Goal: Information Seeking & Learning: Learn about a topic

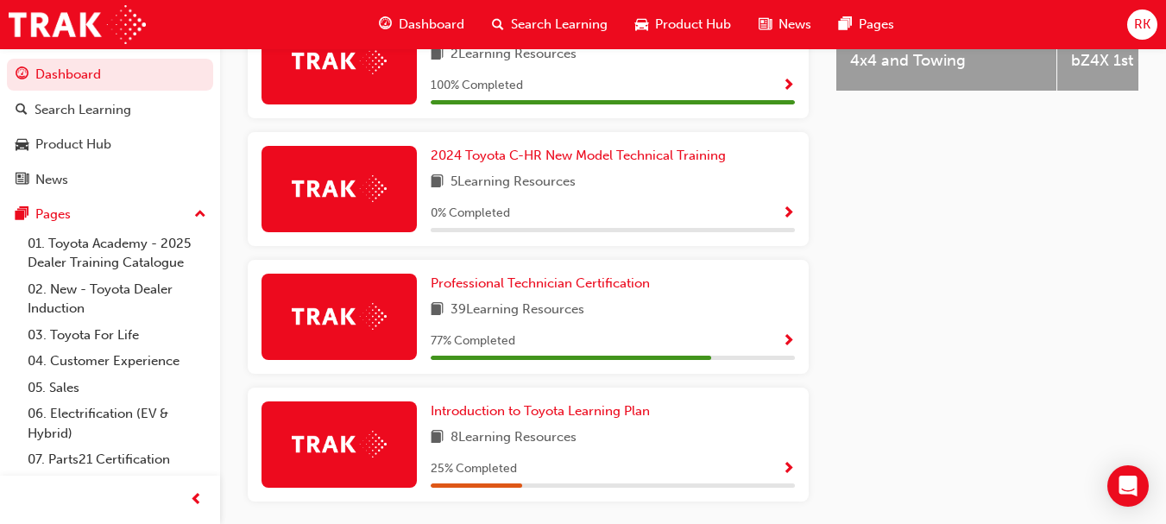
scroll to position [912, 0]
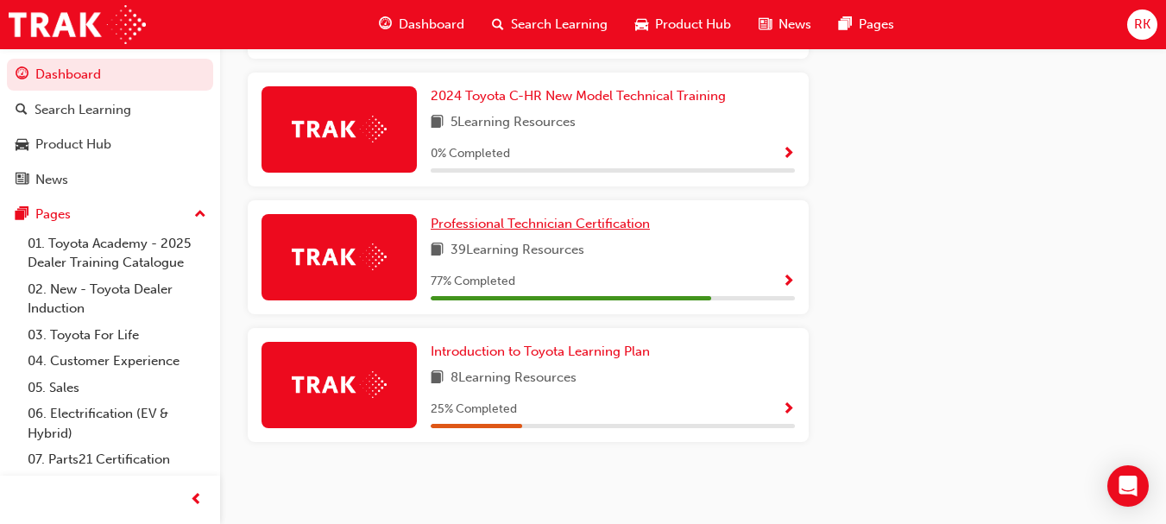
click at [595, 230] on span "Professional Technician Certification" at bounding box center [540, 224] width 219 height 16
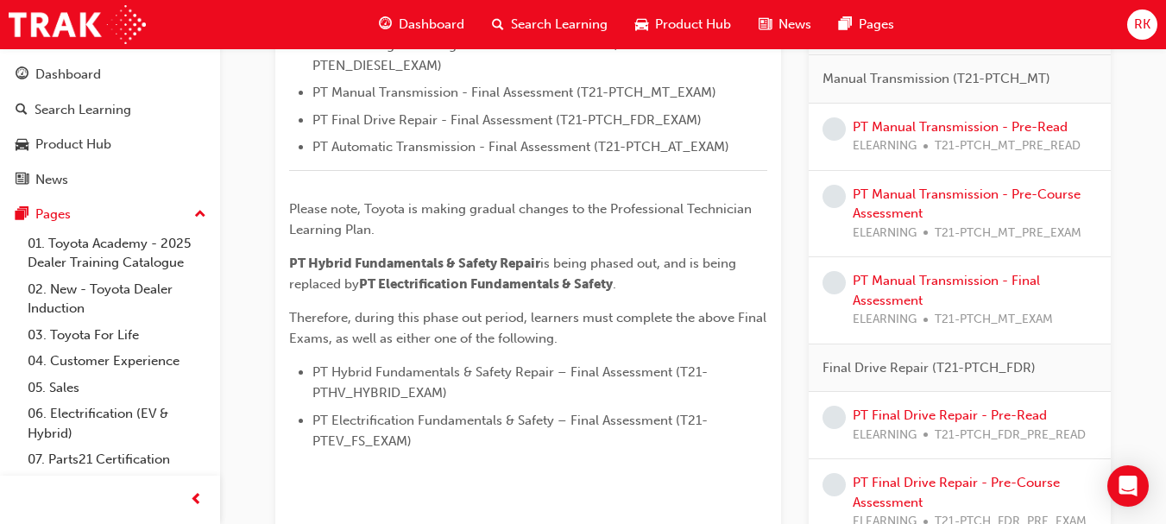
scroll to position [688, 0]
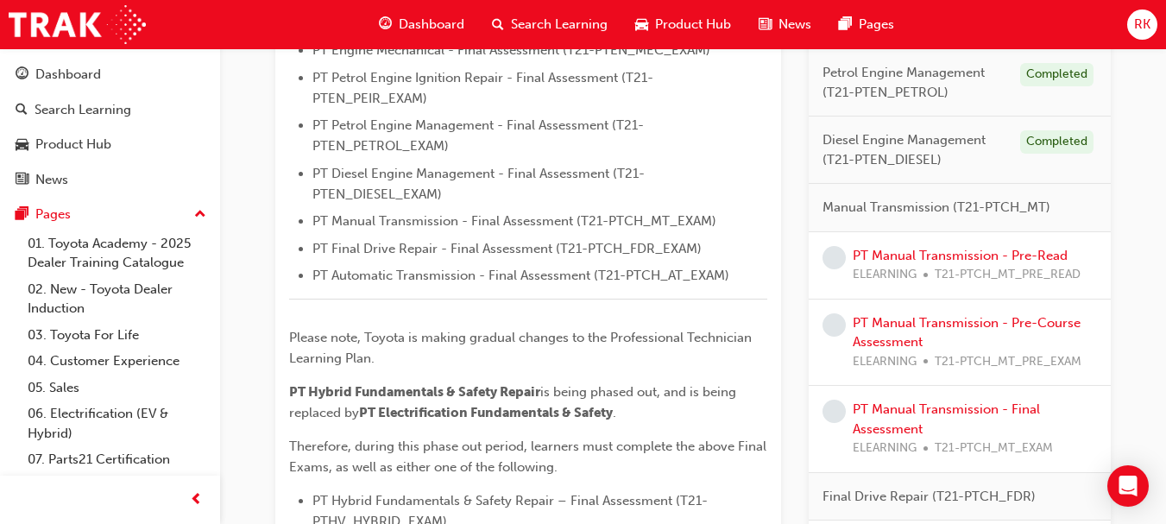
click at [966, 263] on div "PT Manual Transmission - Pre-Read ELEARNING T21-PTCH_MT_PRE_READ" at bounding box center [967, 265] width 228 height 39
click at [967, 257] on link "PT Manual Transmission - Pre-Read" at bounding box center [960, 256] width 215 height 16
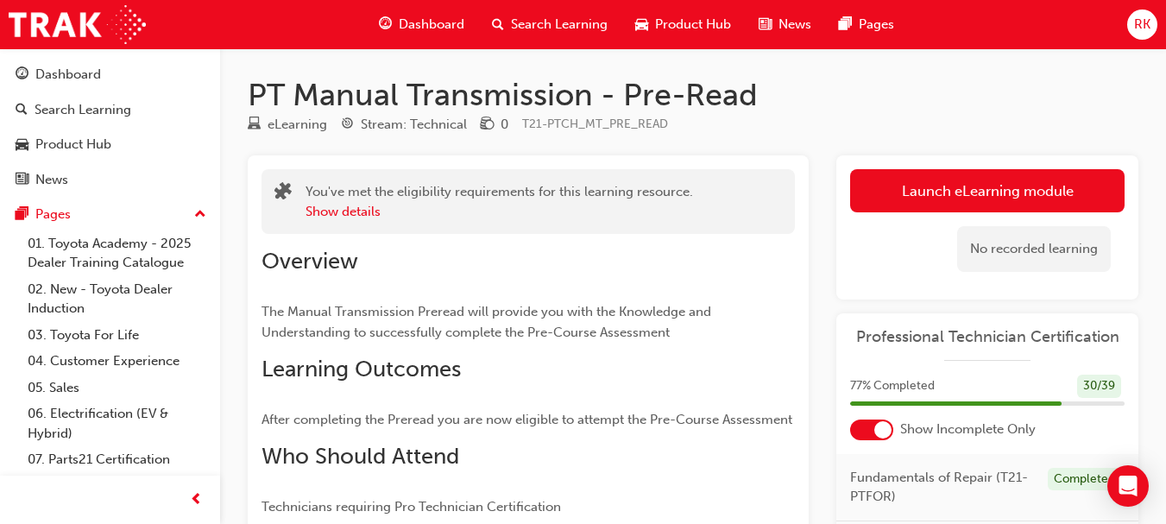
click at [438, 25] on span "Dashboard" at bounding box center [432, 25] width 66 height 20
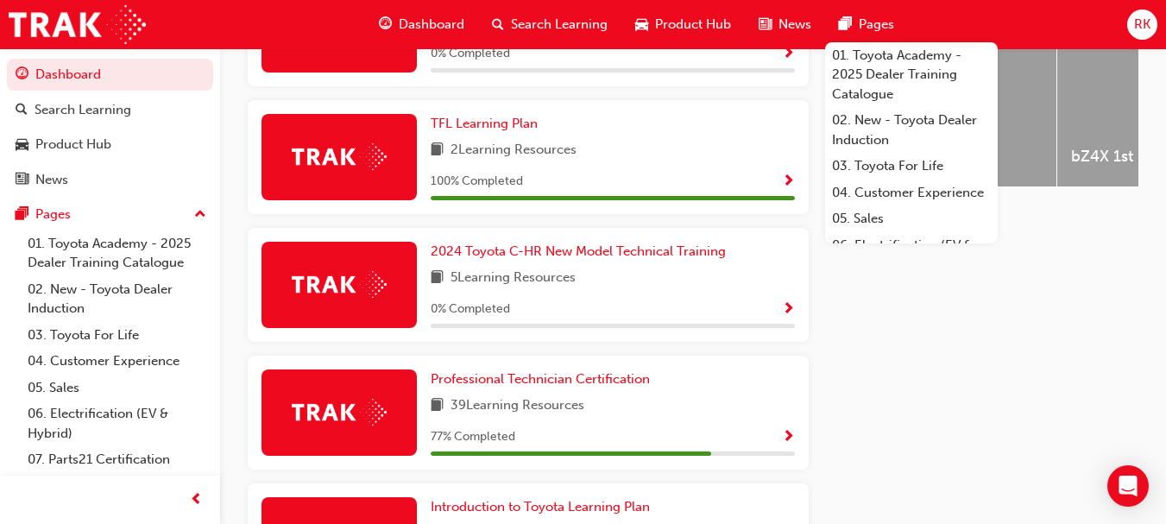
scroll to position [861, 0]
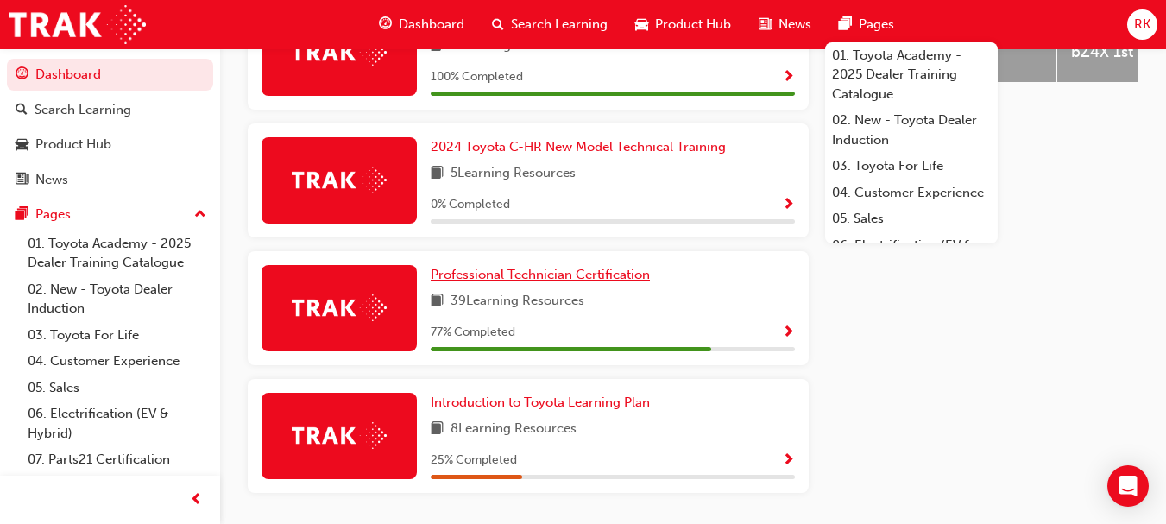
click at [543, 282] on span "Professional Technician Certification" at bounding box center [540, 275] width 219 height 16
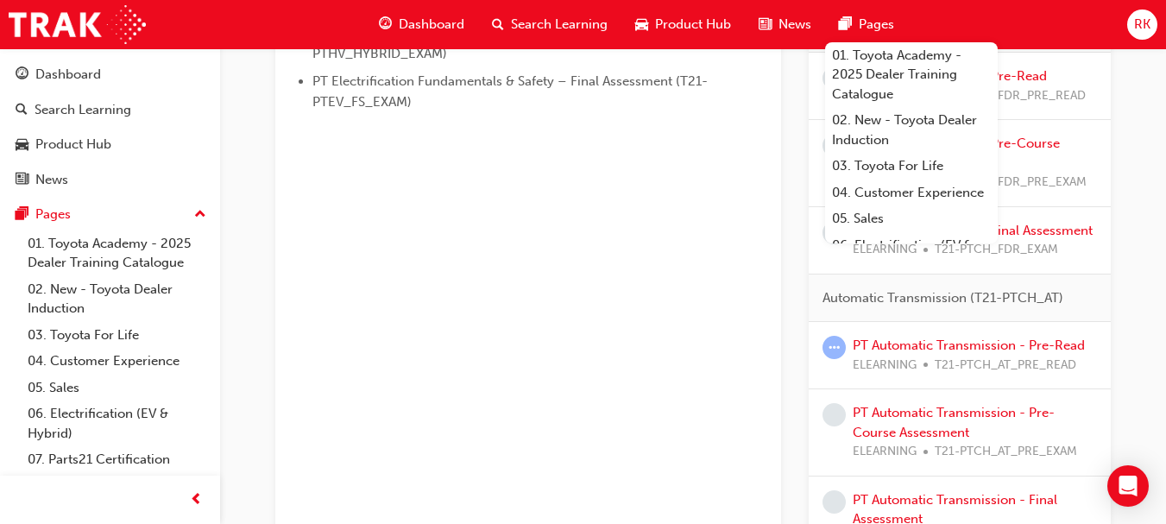
scroll to position [1162, 0]
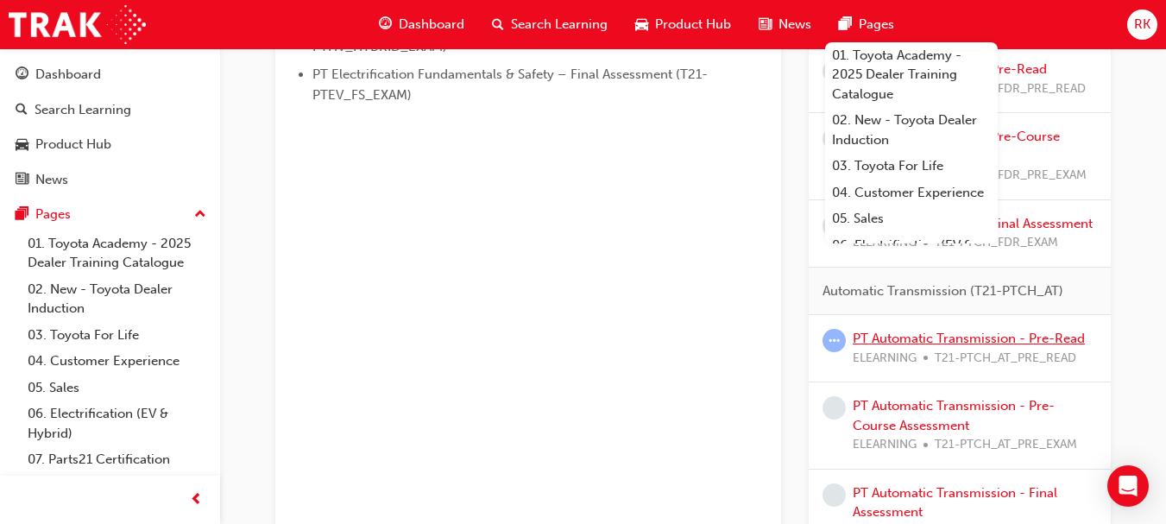
click at [945, 335] on link "PT Automatic Transmission - Pre-Read" at bounding box center [969, 339] width 232 height 16
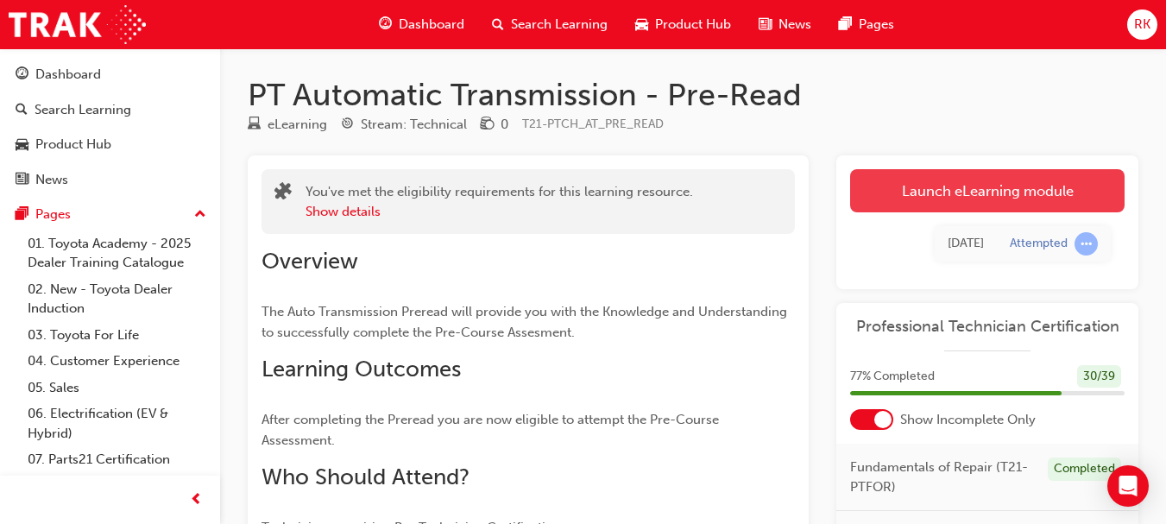
click at [982, 187] on link "Launch eLearning module" at bounding box center [987, 190] width 274 height 43
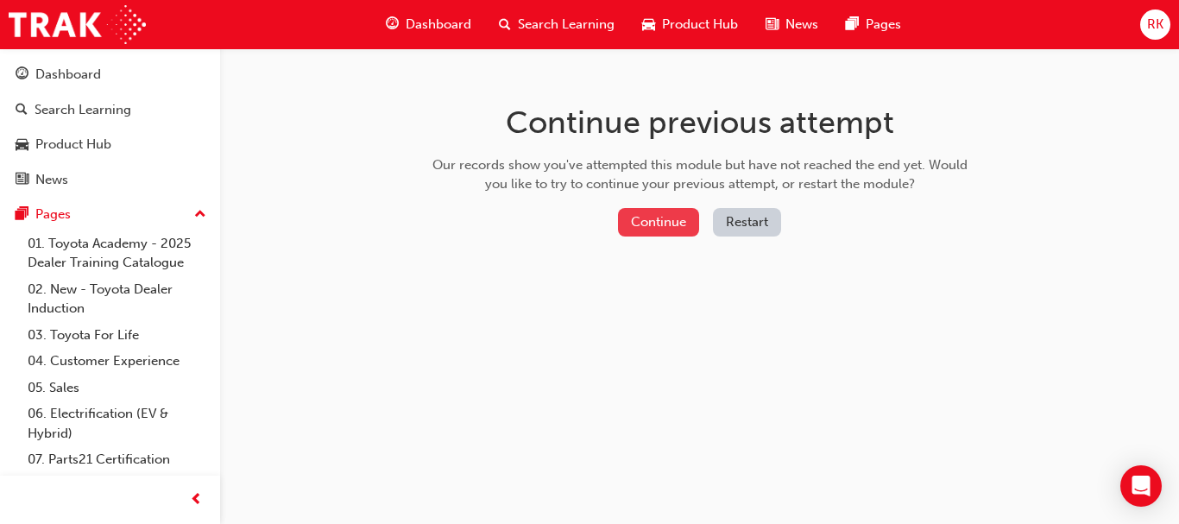
click at [666, 231] on button "Continue" at bounding box center [658, 222] width 81 height 28
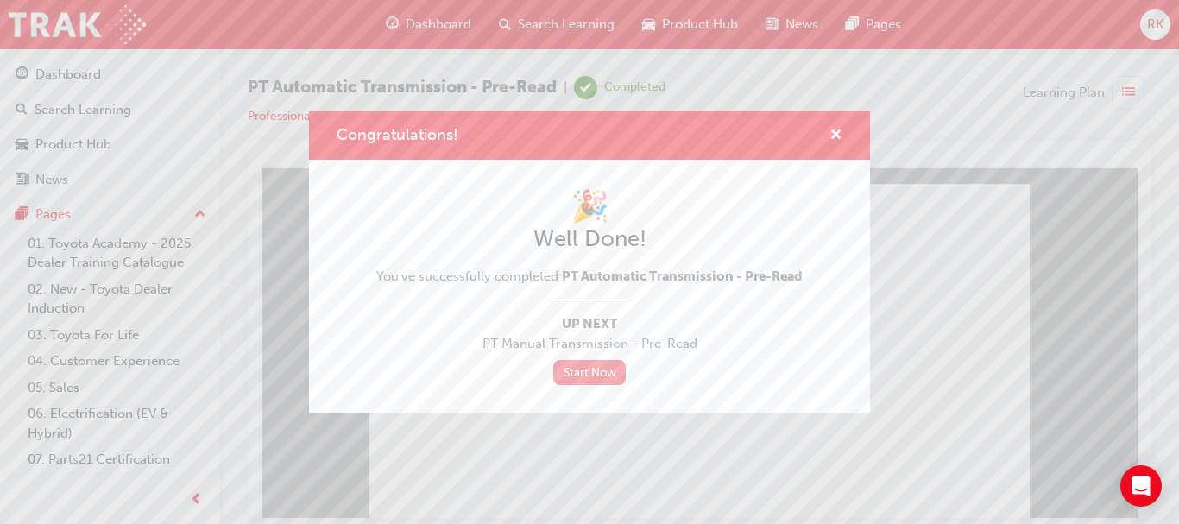
click at [591, 375] on link "Start Now" at bounding box center [589, 372] width 72 height 25
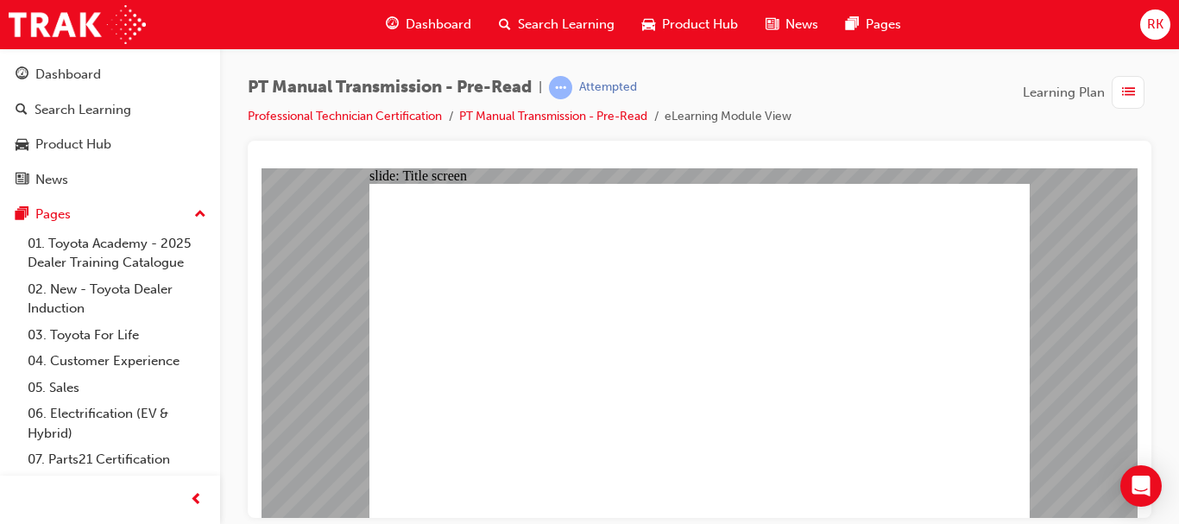
click at [441, 27] on span "Dashboard" at bounding box center [439, 25] width 66 height 20
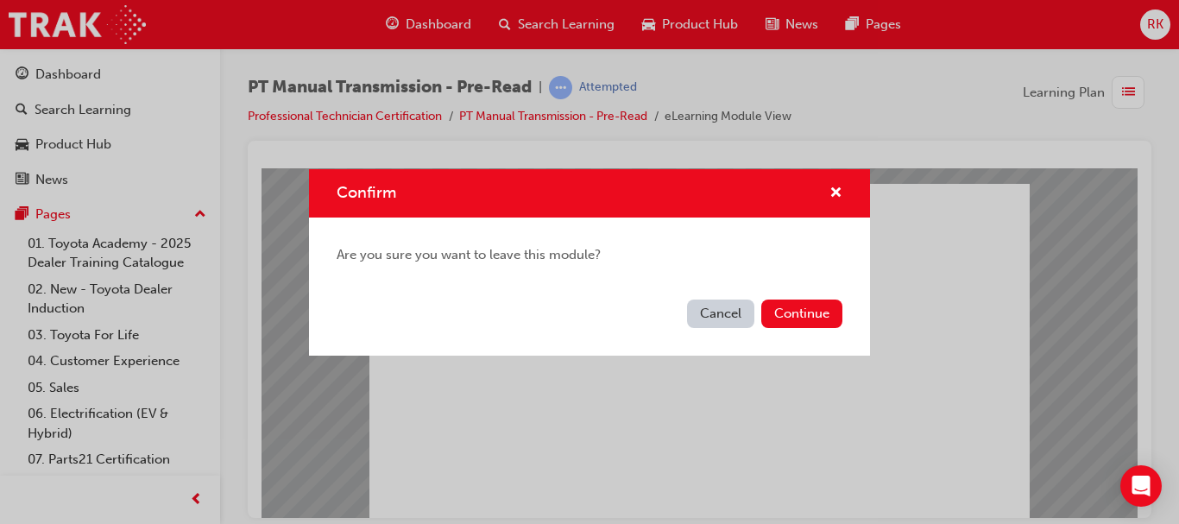
click at [702, 310] on button "Cancel" at bounding box center [720, 313] width 67 height 28
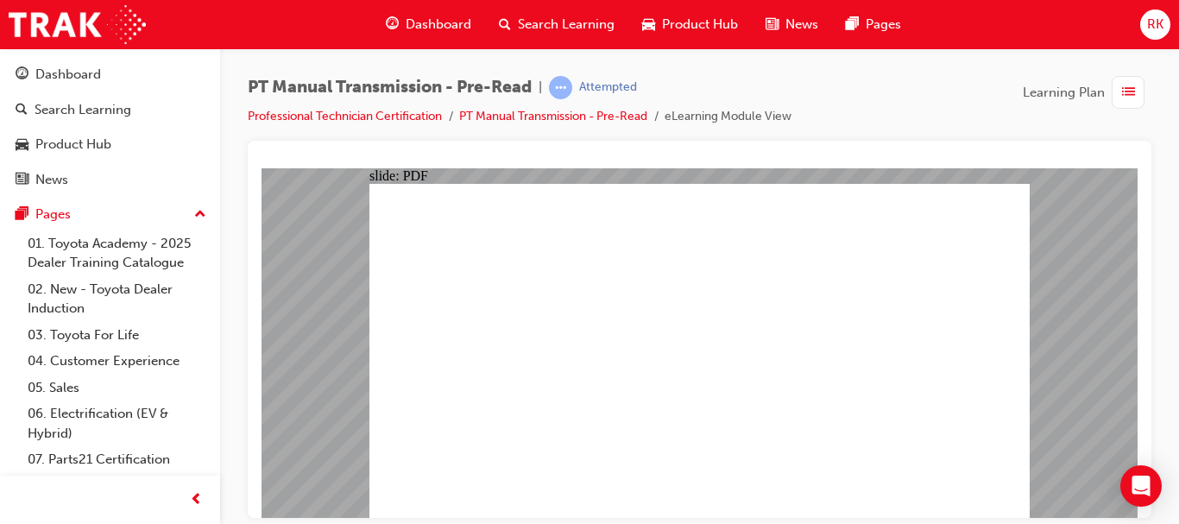
click at [437, 23] on span "Dashboard" at bounding box center [439, 25] width 66 height 20
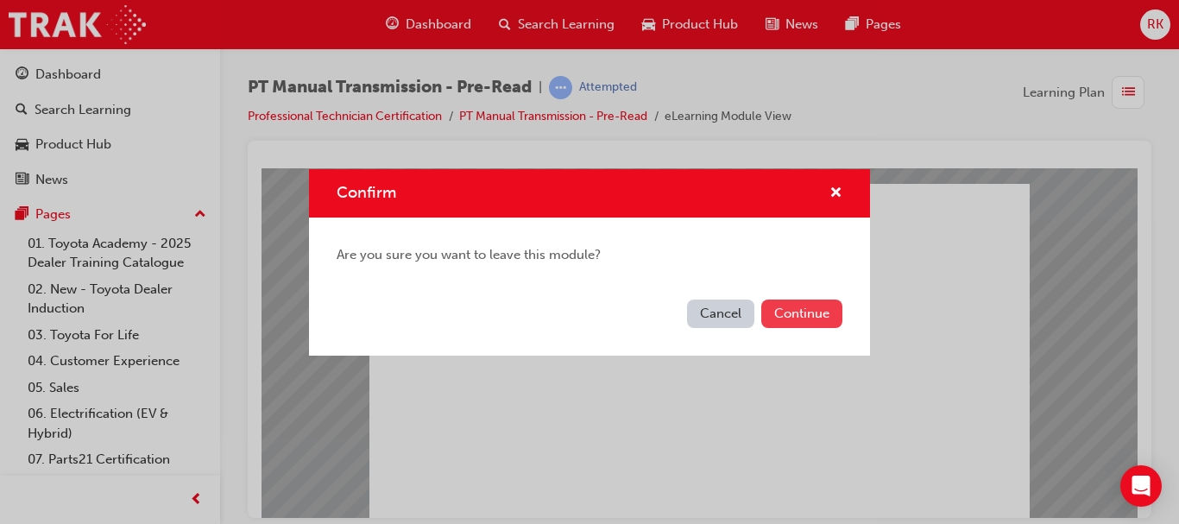
click at [804, 324] on button "Continue" at bounding box center [801, 313] width 81 height 28
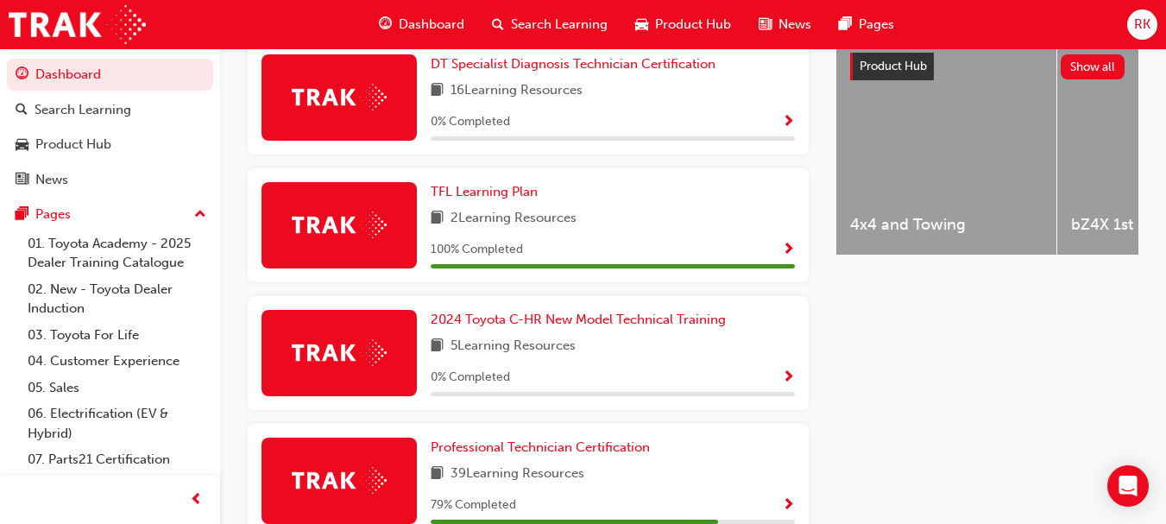
scroll to position [922, 0]
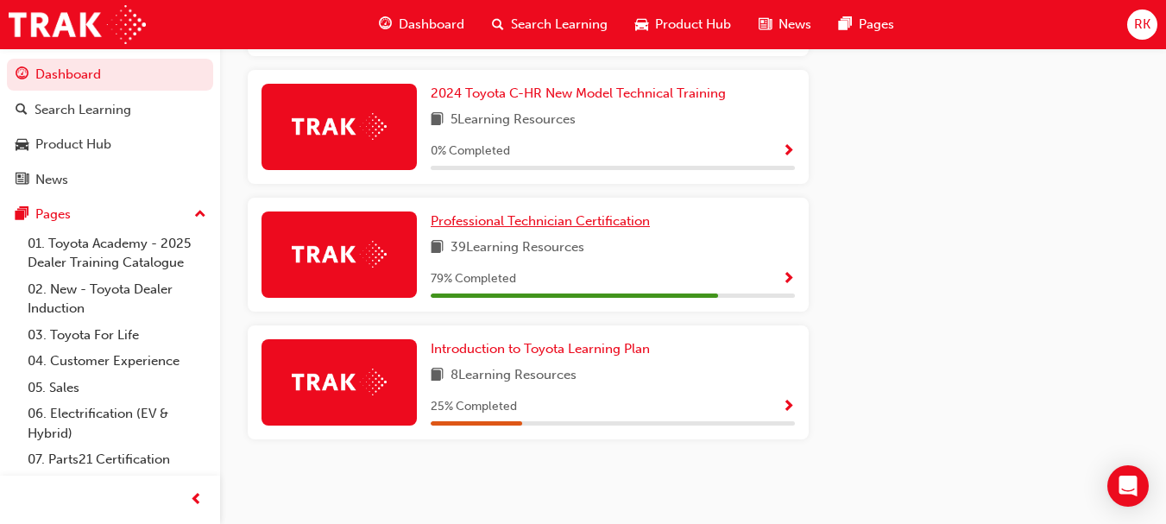
click at [550, 226] on span "Professional Technician Certification" at bounding box center [540, 221] width 219 height 16
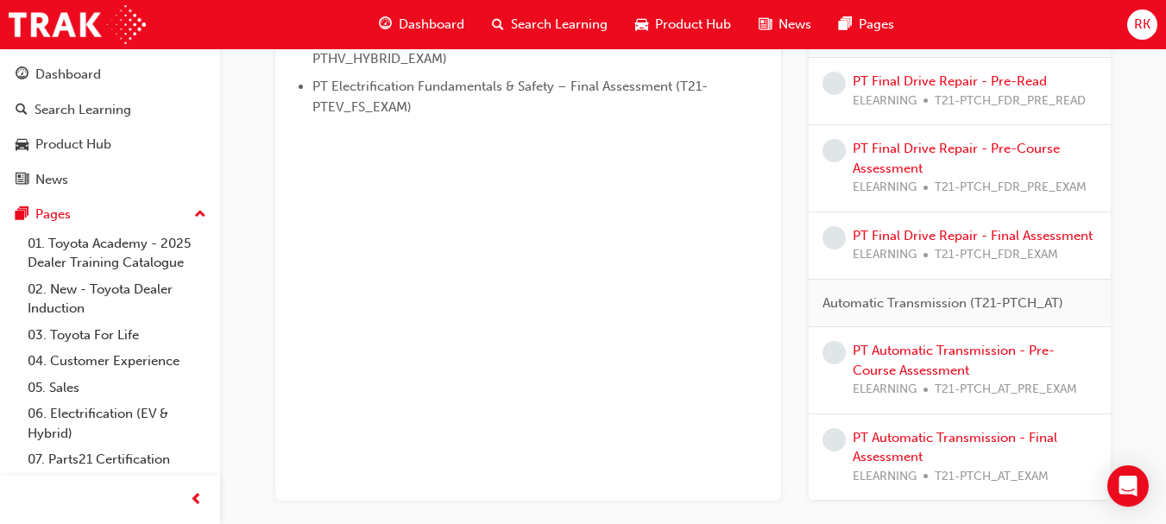
scroll to position [1253, 0]
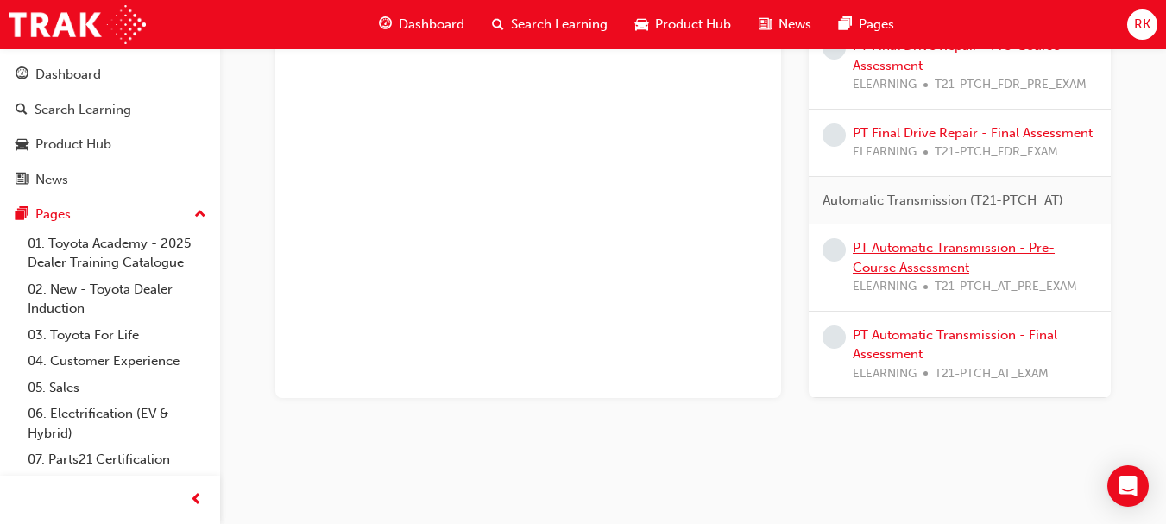
click at [982, 246] on link "PT Automatic Transmission - Pre-Course Assessment" at bounding box center [954, 257] width 202 height 35
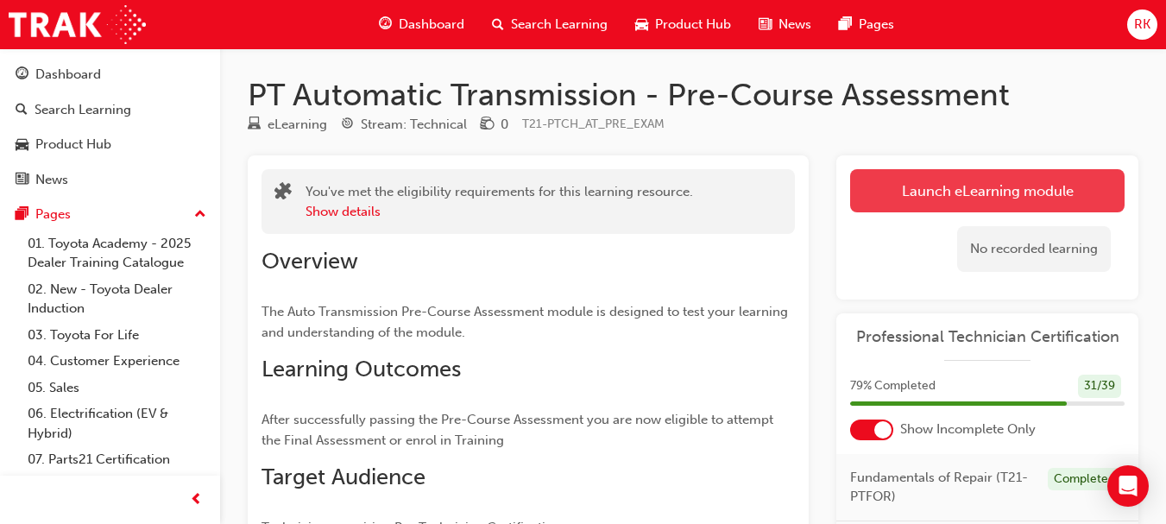
click at [985, 186] on link "Launch eLearning module" at bounding box center [987, 190] width 274 height 43
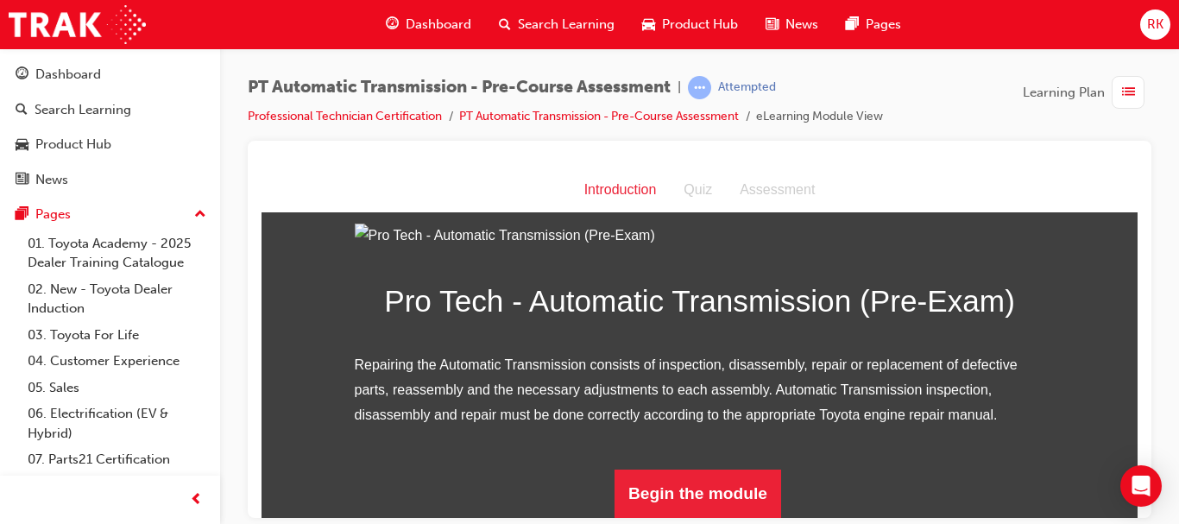
scroll to position [226, 0]
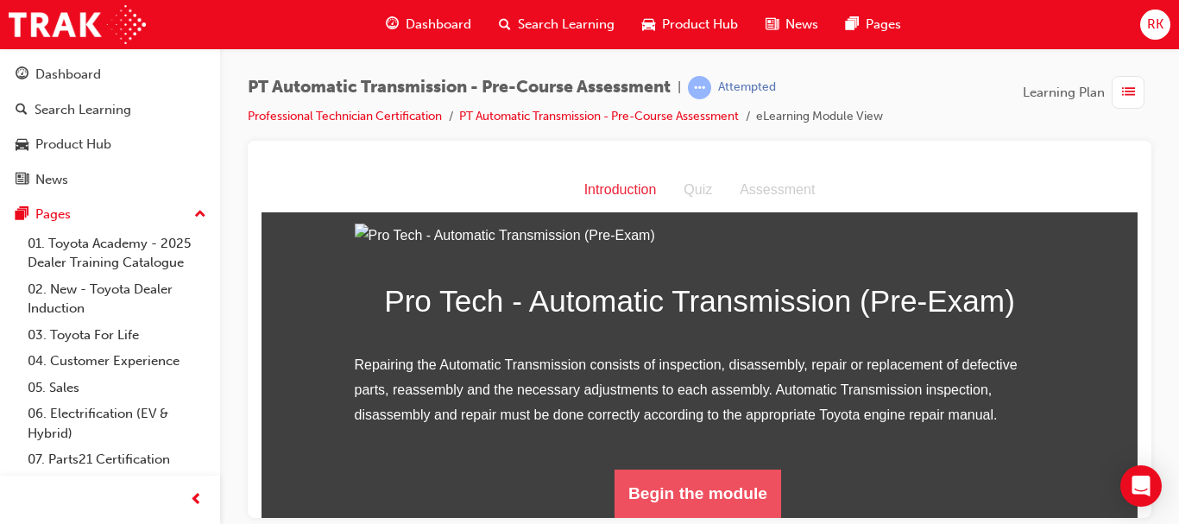
click at [678, 500] on button "Begin the module" at bounding box center [697, 493] width 167 height 48
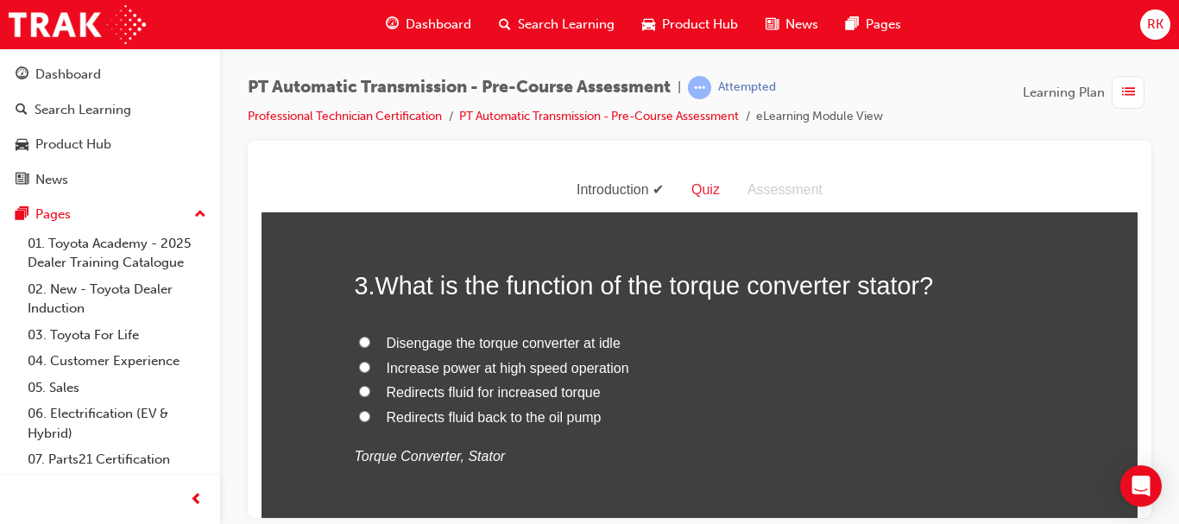
scroll to position [747, 0]
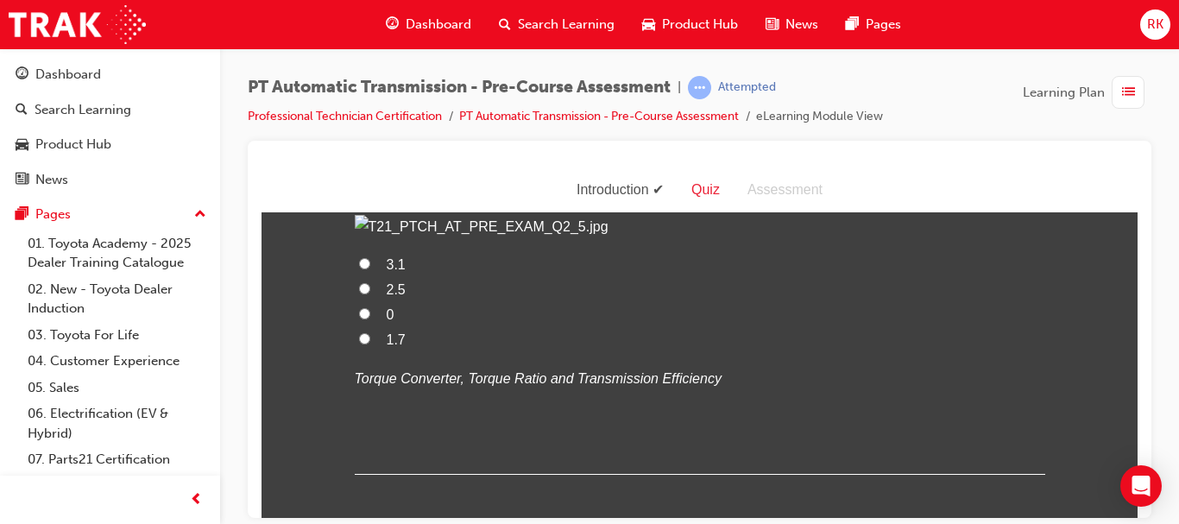
scroll to position [2028, 0]
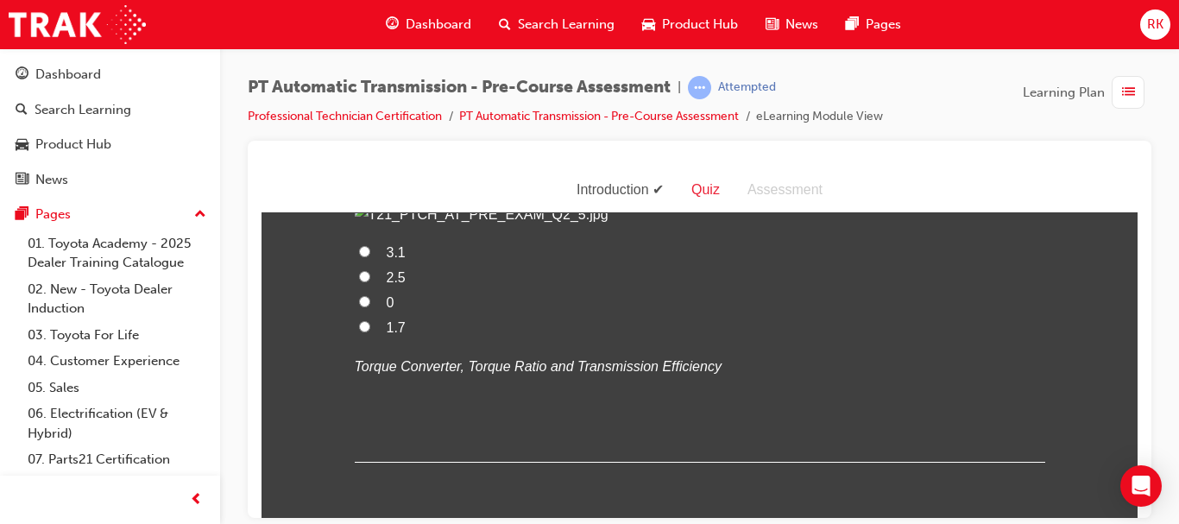
drag, startPoint x: 1132, startPoint y: 338, endPoint x: 1403, endPoint y: 514, distance: 323.1
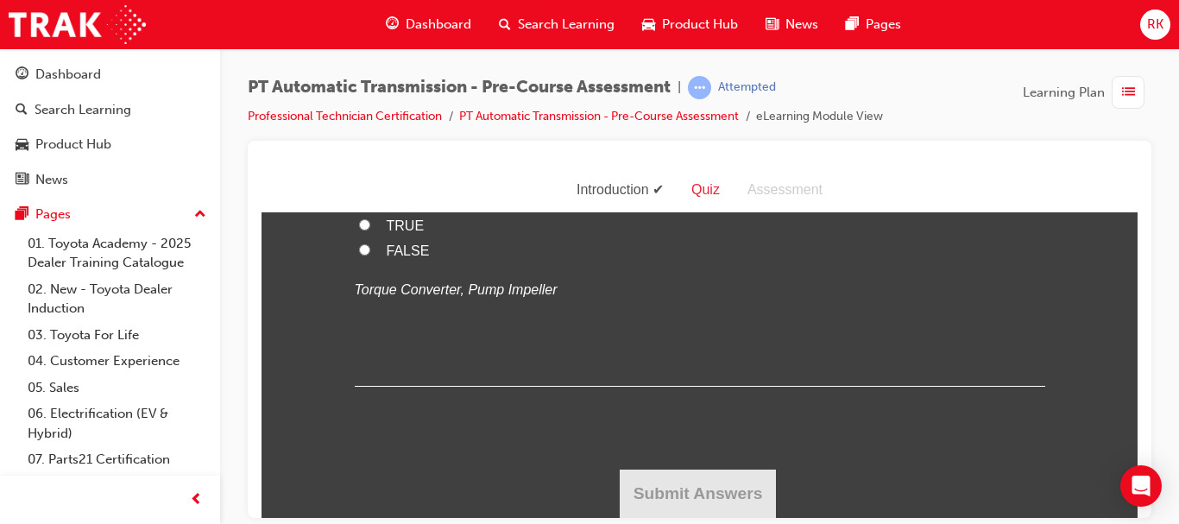
scroll to position [3877, 0]
drag, startPoint x: 1130, startPoint y: 452, endPoint x: 1394, endPoint y: 645, distance: 326.7
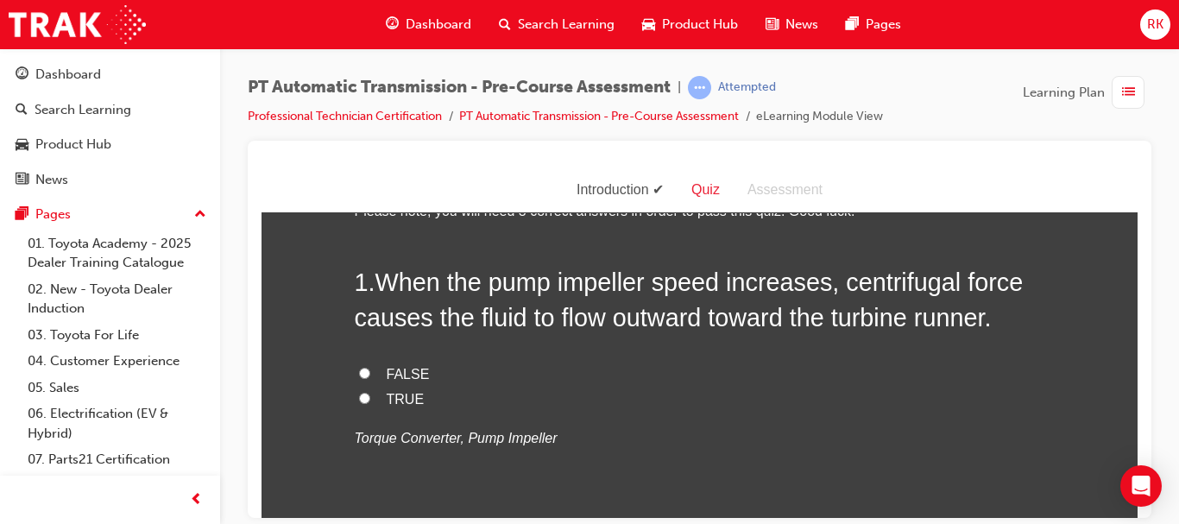
scroll to position [0, 0]
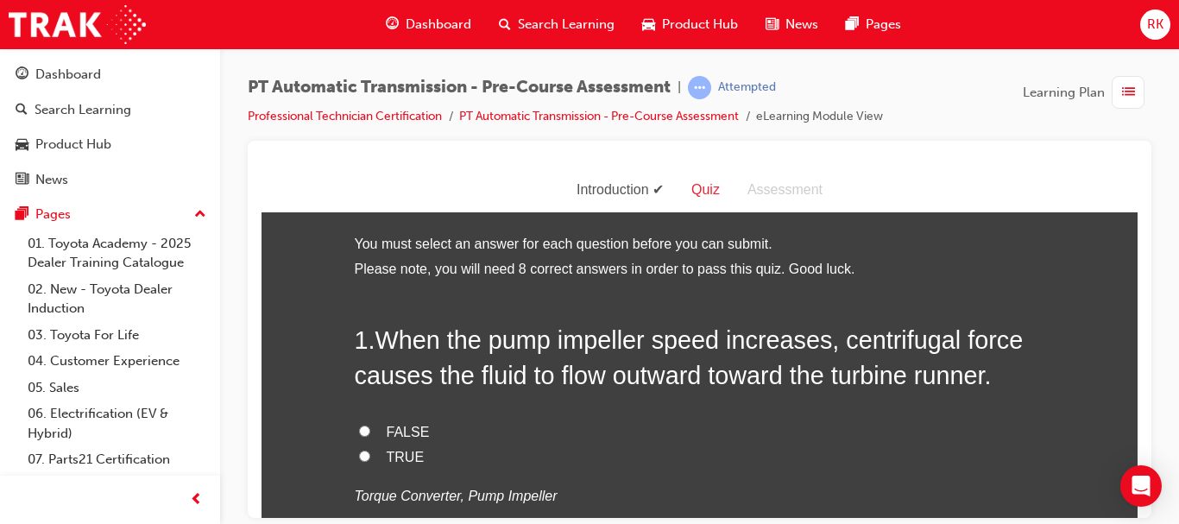
drag, startPoint x: 1129, startPoint y: 343, endPoint x: 1404, endPoint y: 323, distance: 276.1
click at [360, 430] on input "FALSE" at bounding box center [364, 430] width 11 height 11
radio input "true"
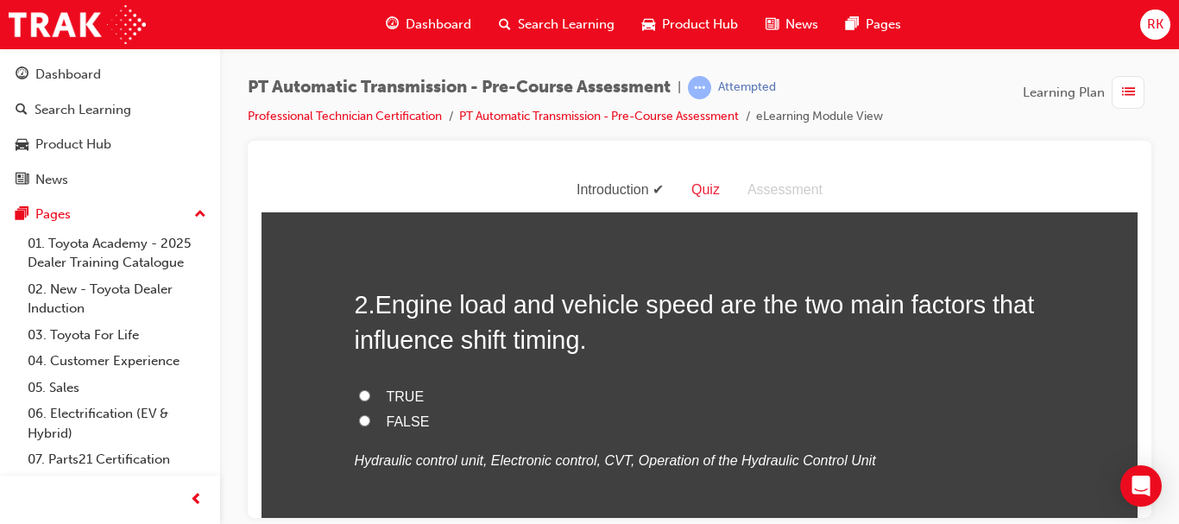
scroll to position [414, 0]
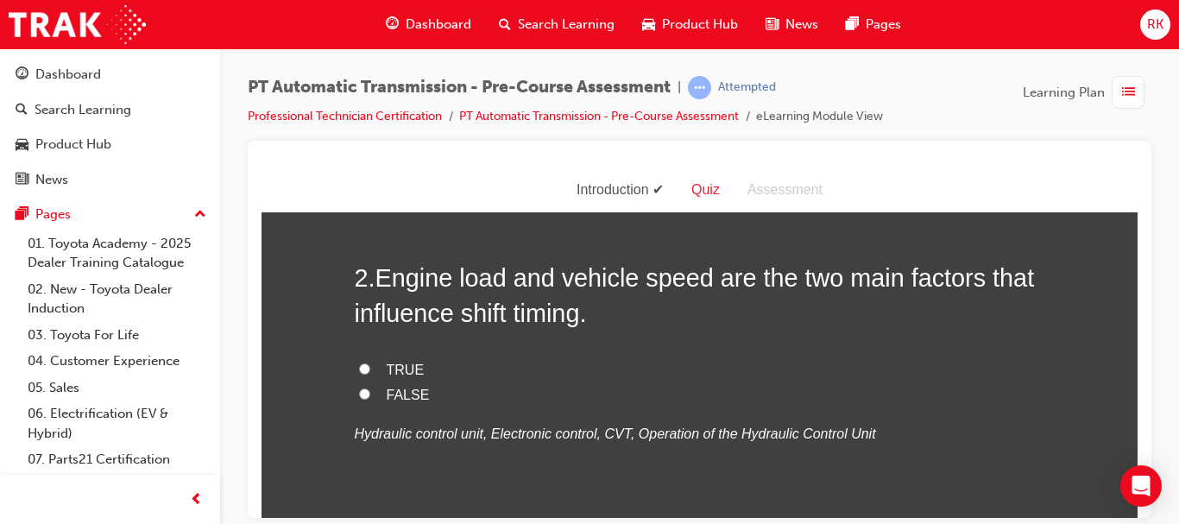
click at [359, 363] on input "TRUE" at bounding box center [364, 367] width 11 height 11
radio input "true"
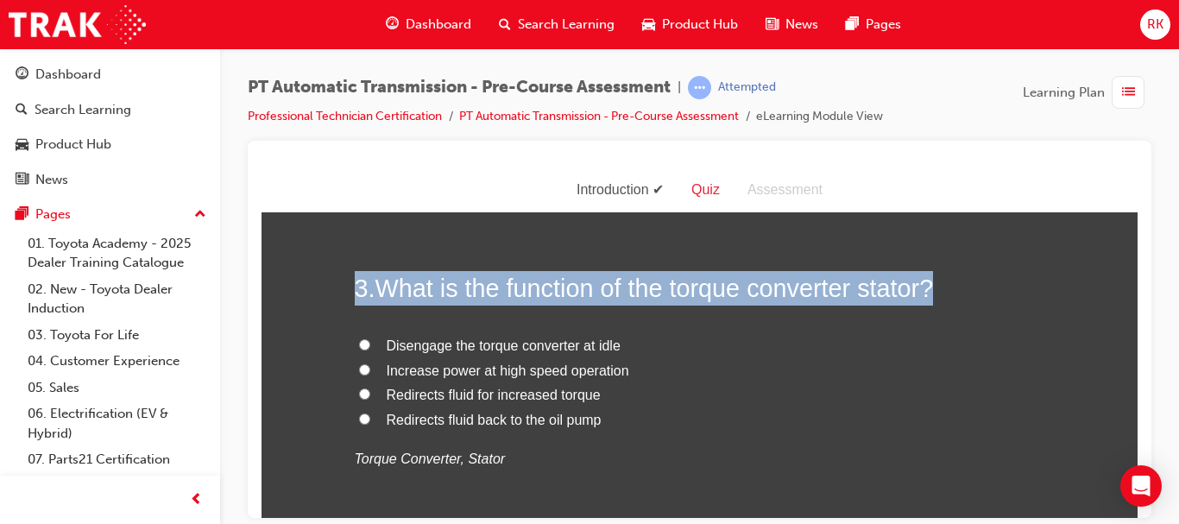
scroll to position [759, 0]
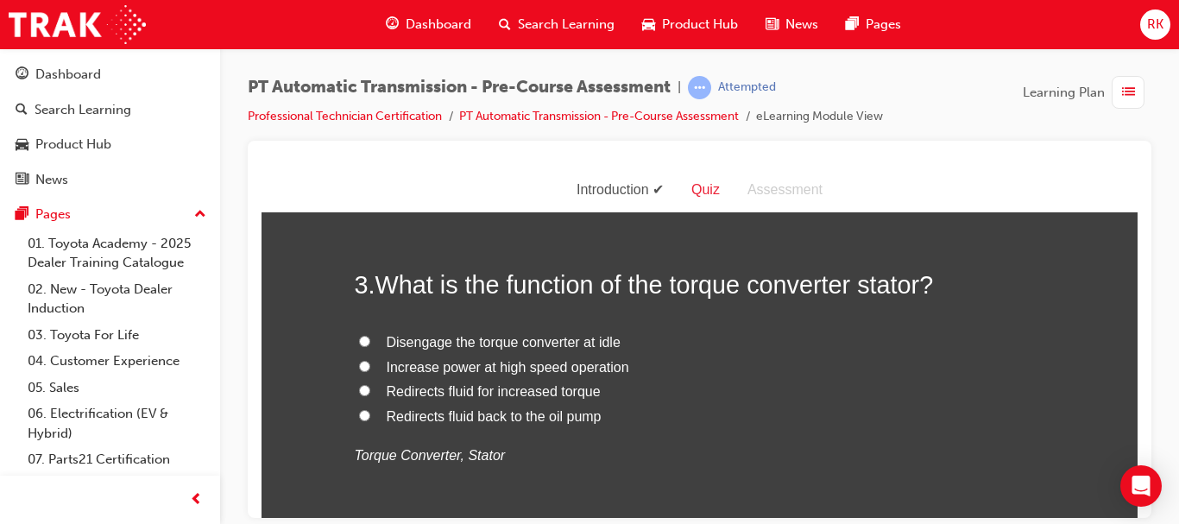
click at [488, 388] on span "Redirects fluid for increased torque" at bounding box center [494, 390] width 214 height 15
click at [370, 388] on input "Redirects fluid for increased torque" at bounding box center [364, 389] width 11 height 11
radio input "true"
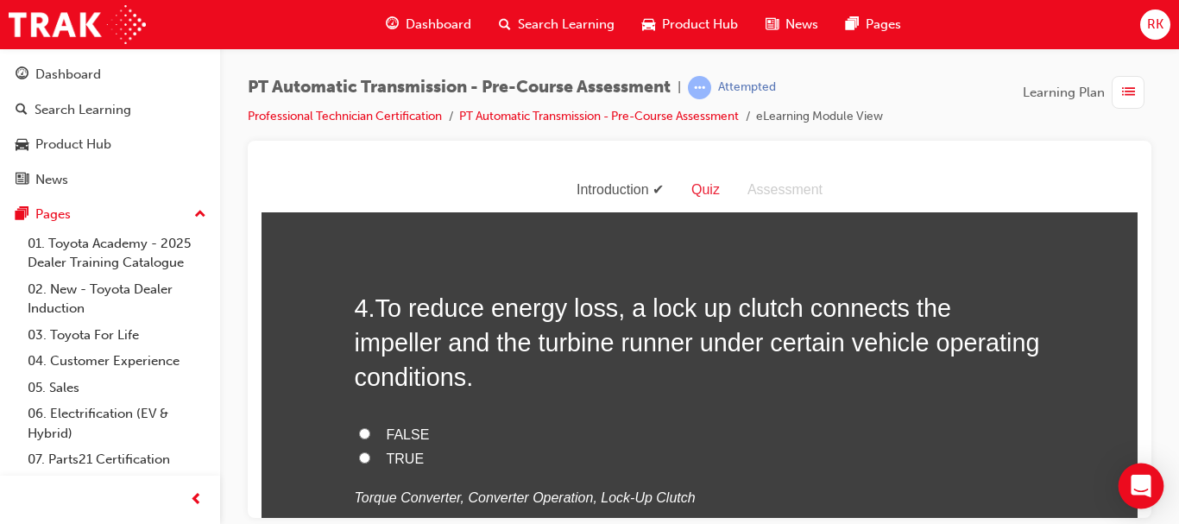
scroll to position [1105, 0]
click at [360, 451] on input "TRUE" at bounding box center [364, 455] width 11 height 11
radio input "true"
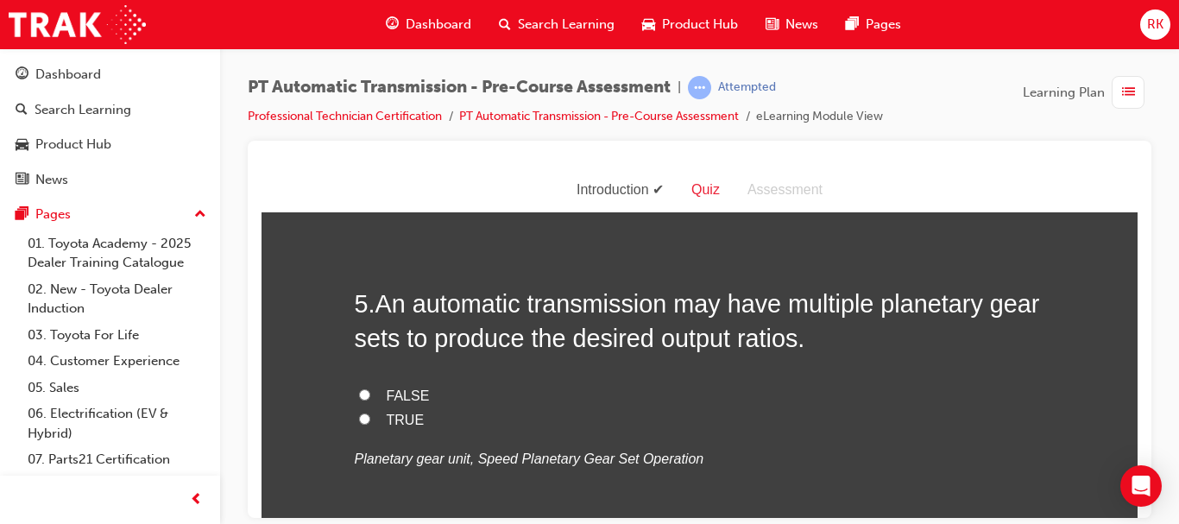
scroll to position [1519, 0]
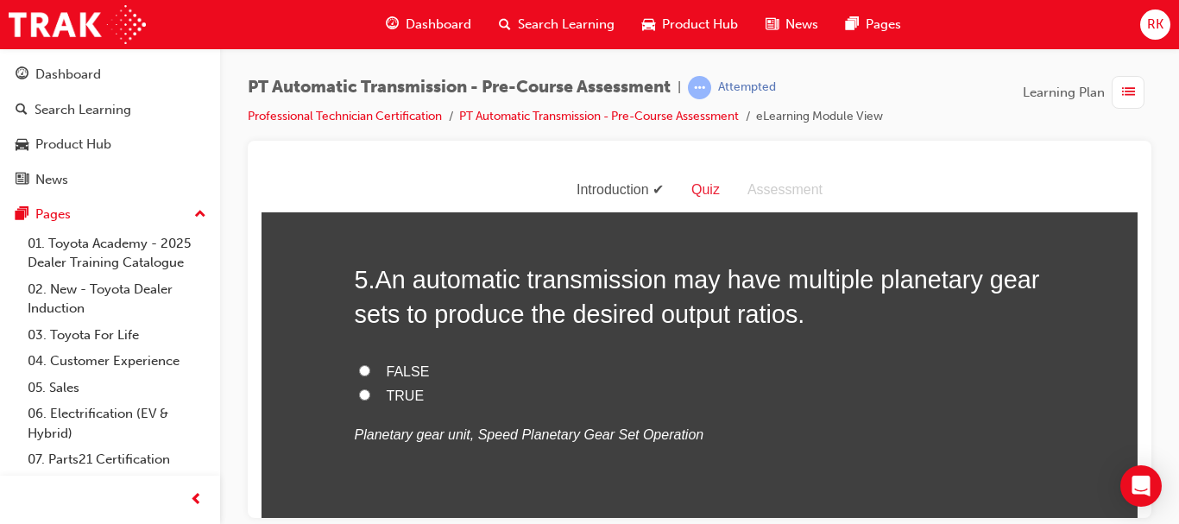
click at [359, 393] on input "TRUE" at bounding box center [364, 393] width 11 height 11
radio input "true"
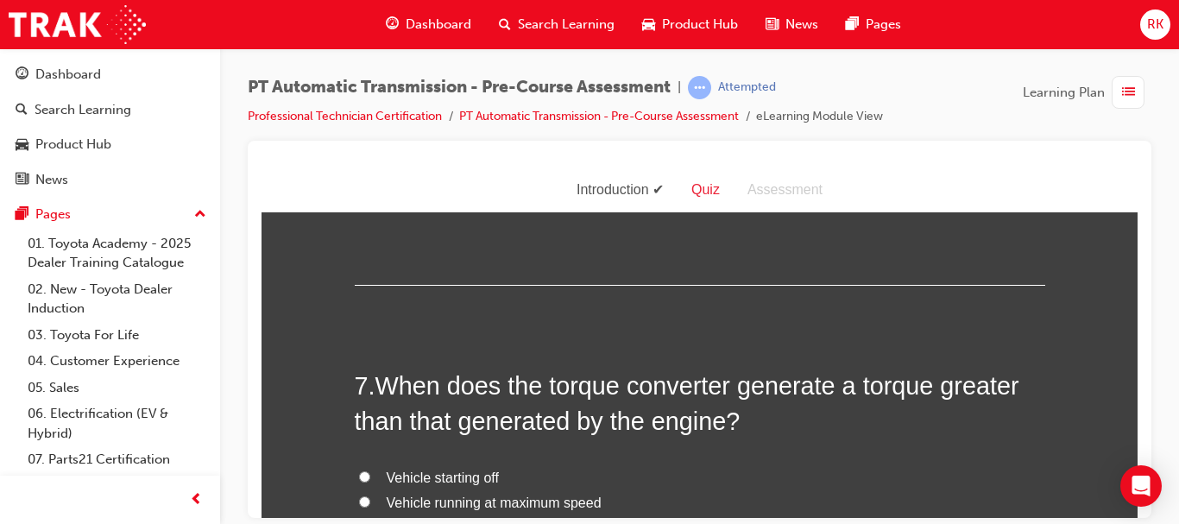
scroll to position [2217, 0]
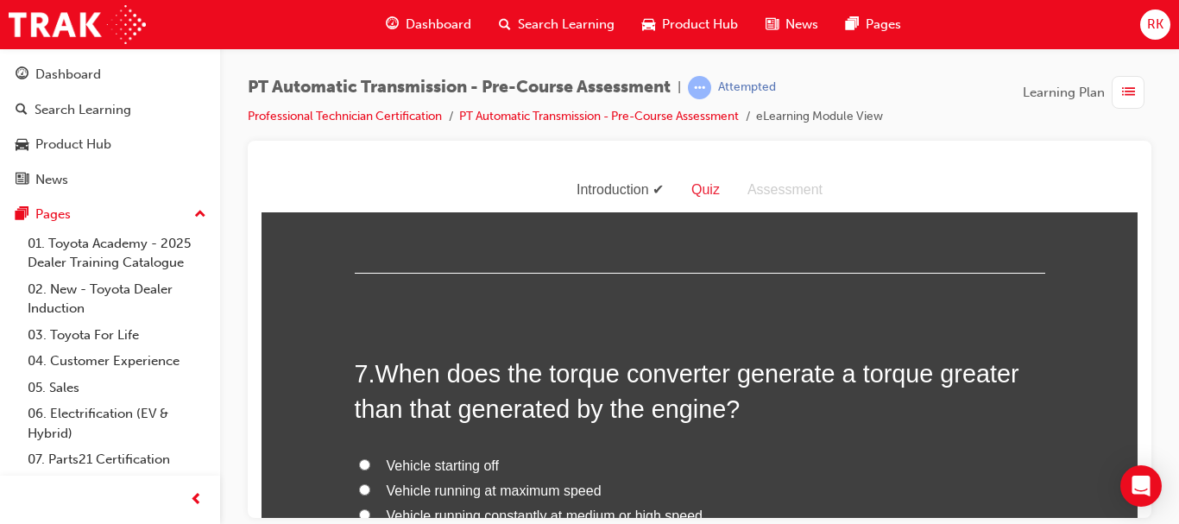
click at [359, 67] on input "3.1" at bounding box center [364, 61] width 11 height 11
radio input "true"
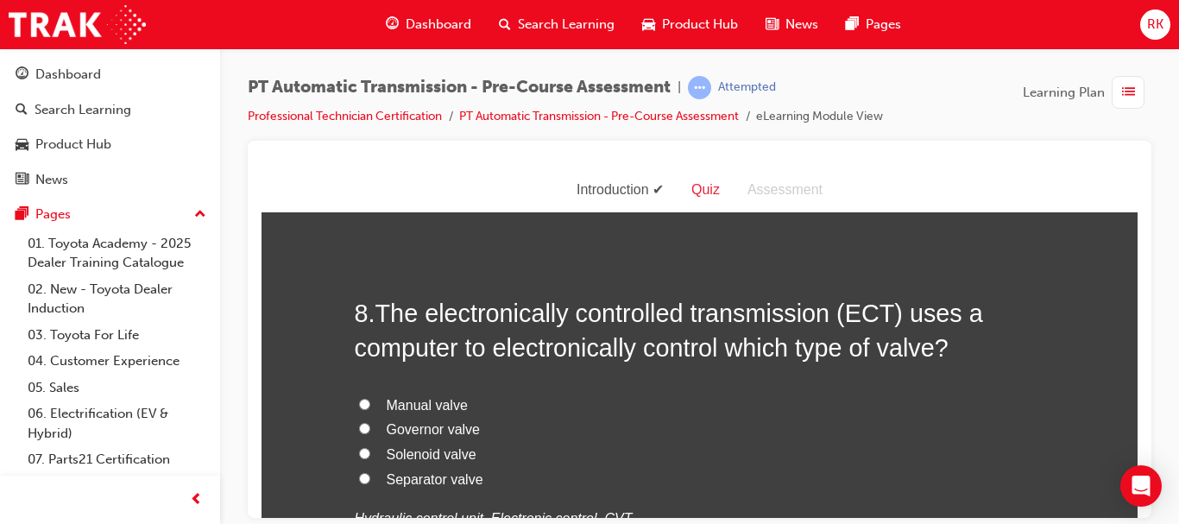
scroll to position [2700, 0]
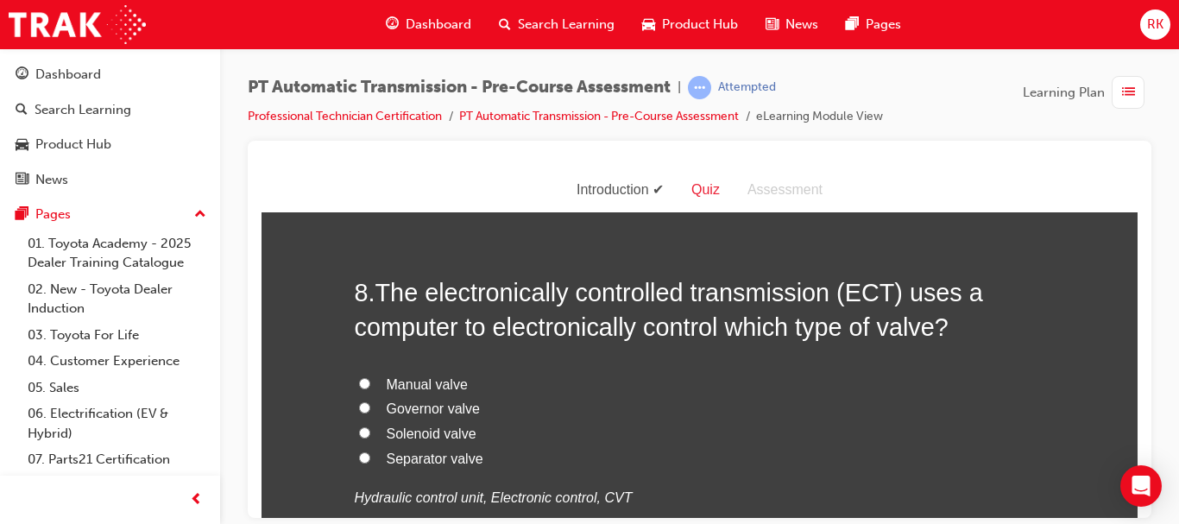
radio input "true"
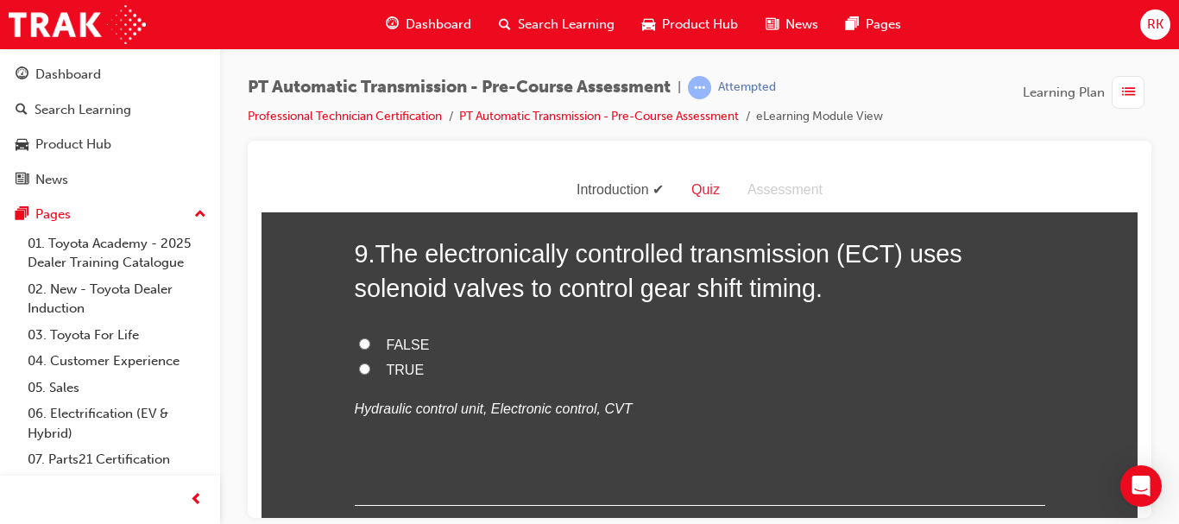
scroll to position [3149, 0]
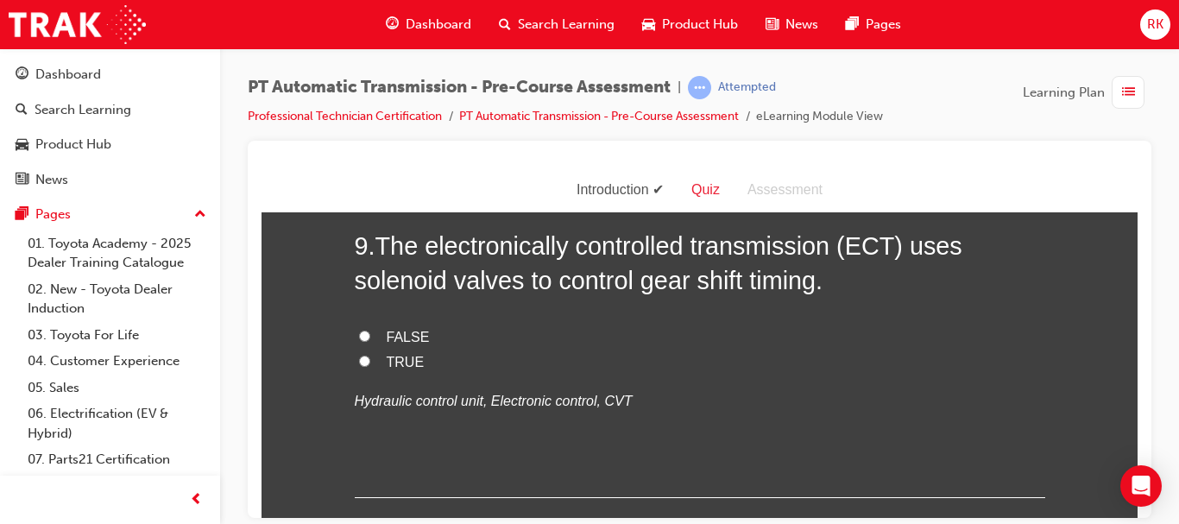
radio input "true"
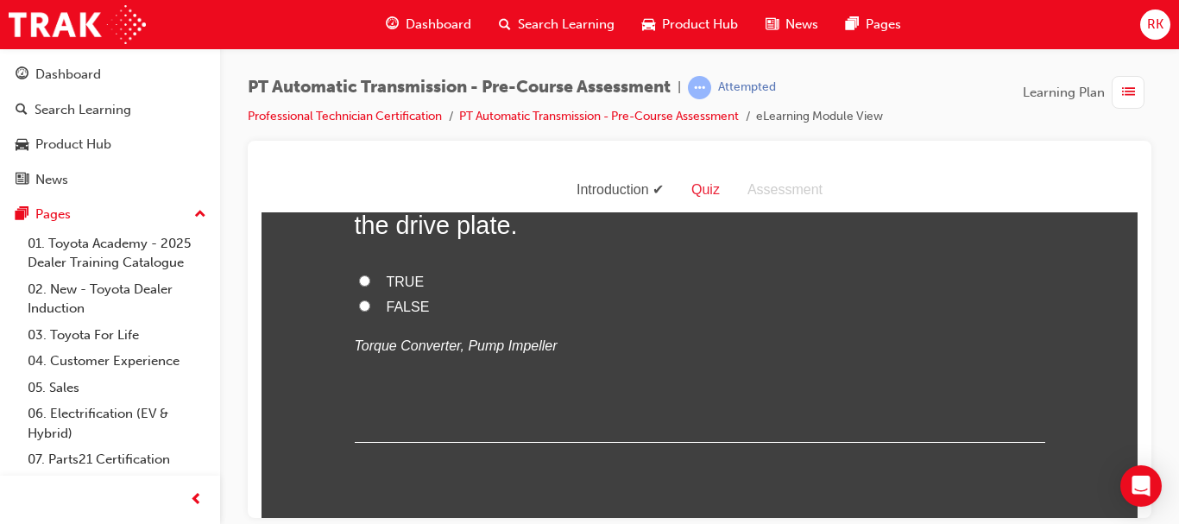
scroll to position [3563, 0]
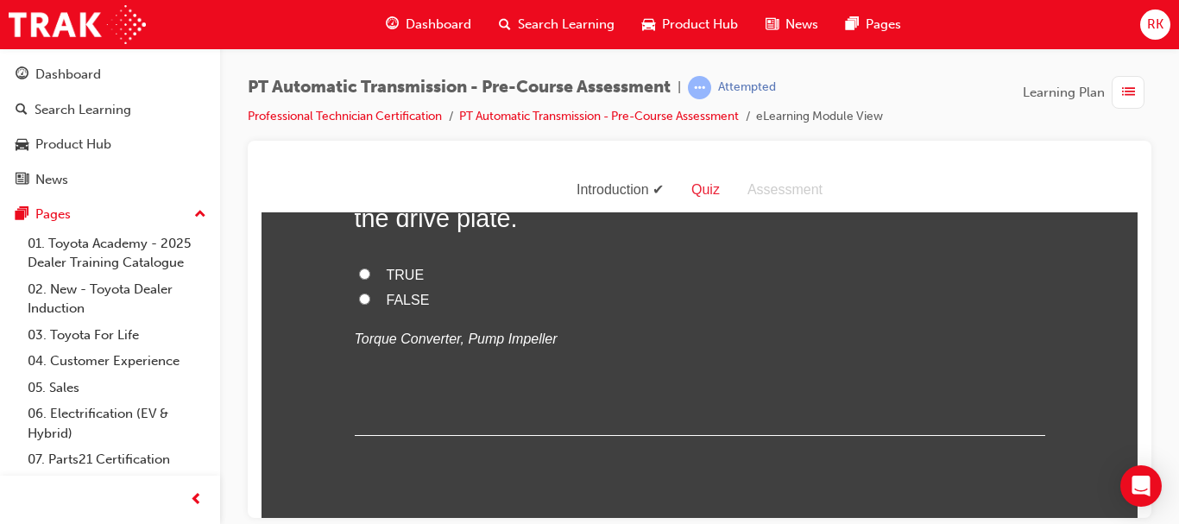
radio input "true"
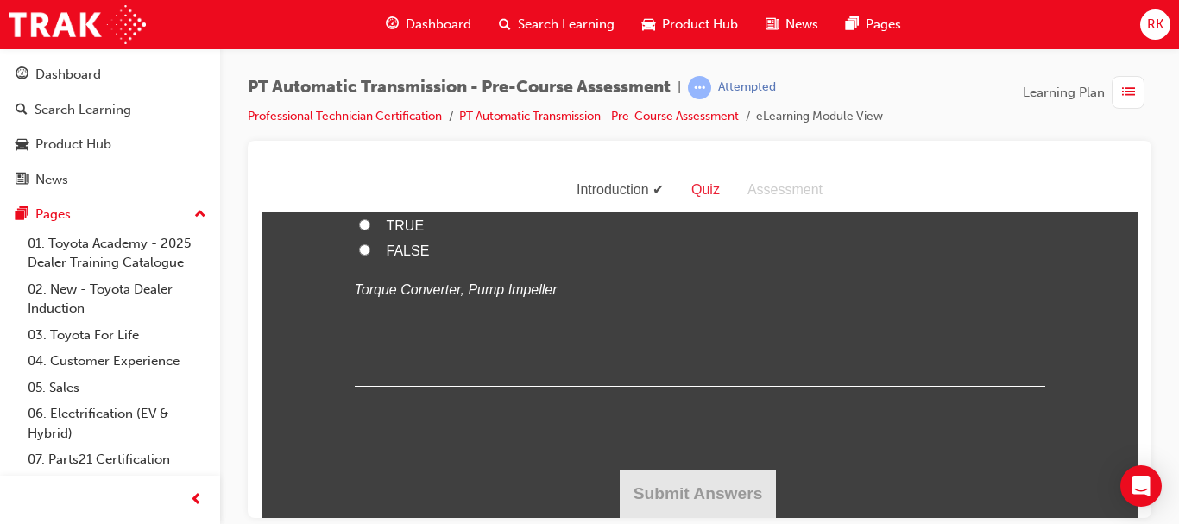
scroll to position [3874, 0]
click at [356, 238] on label "TRUE" at bounding box center [700, 225] width 690 height 25
click at [359, 230] on input "TRUE" at bounding box center [364, 223] width 11 height 11
radio input "true"
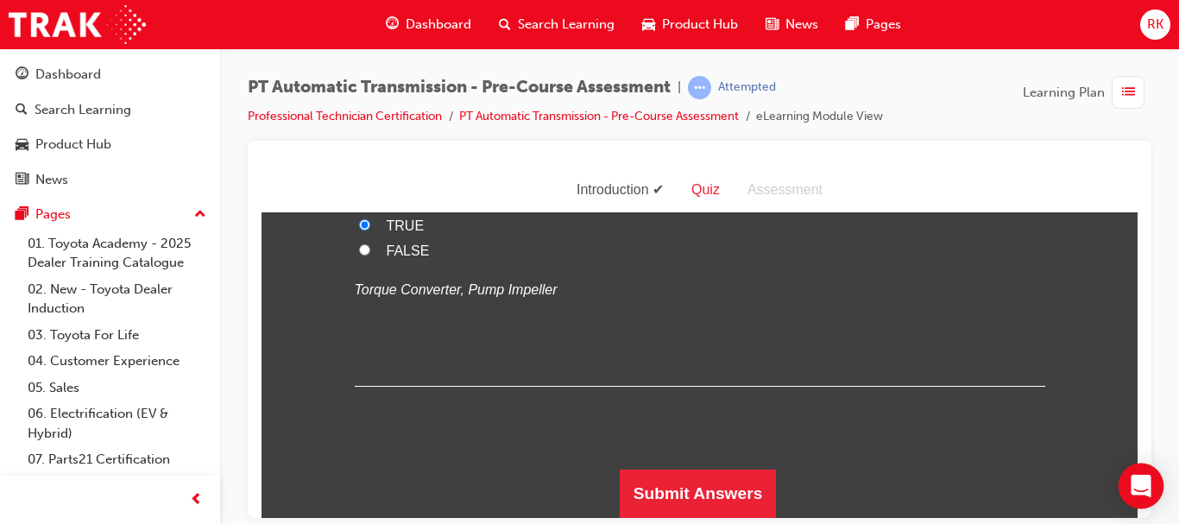
scroll to position [4032, 0]
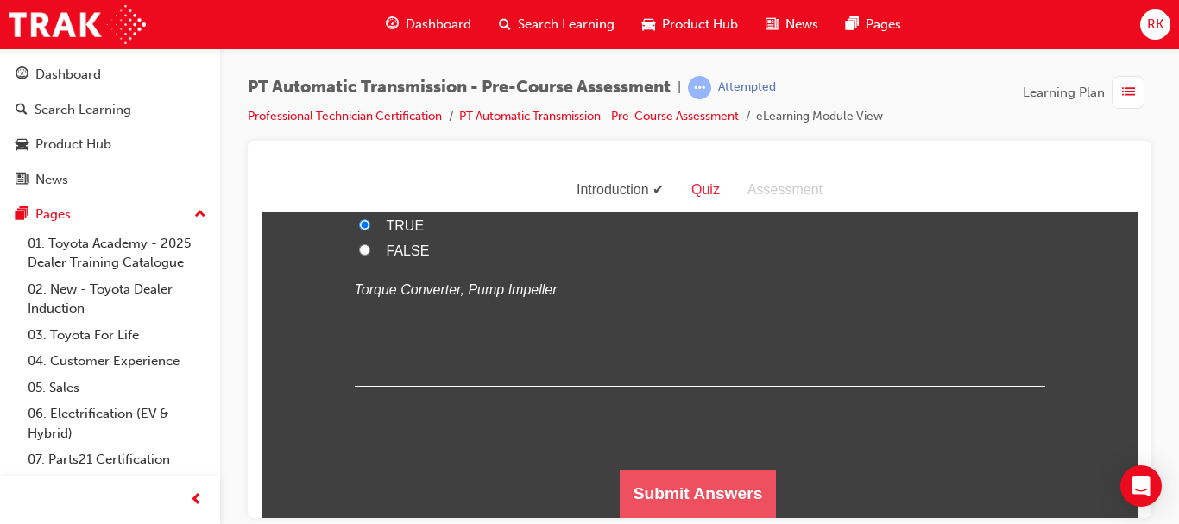
click at [699, 491] on button "Submit Answers" at bounding box center [698, 493] width 157 height 48
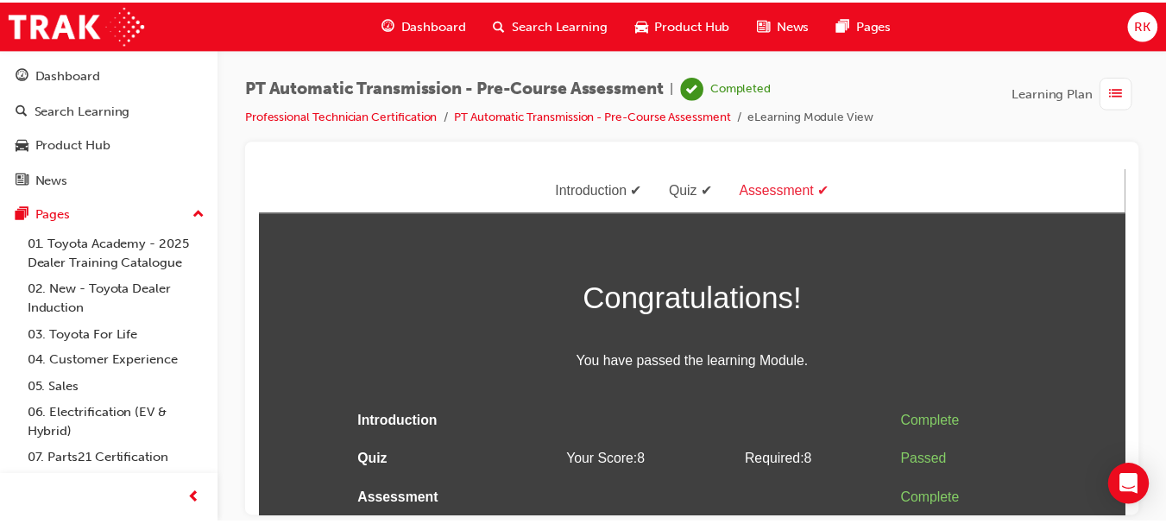
scroll to position [1, 0]
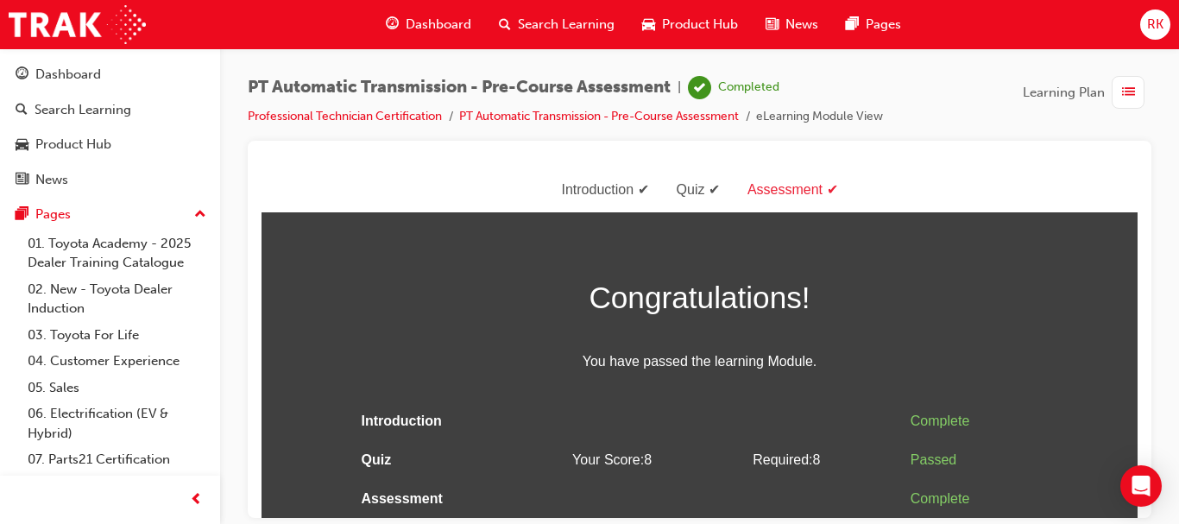
click at [423, 22] on span "Dashboard" at bounding box center [439, 25] width 66 height 20
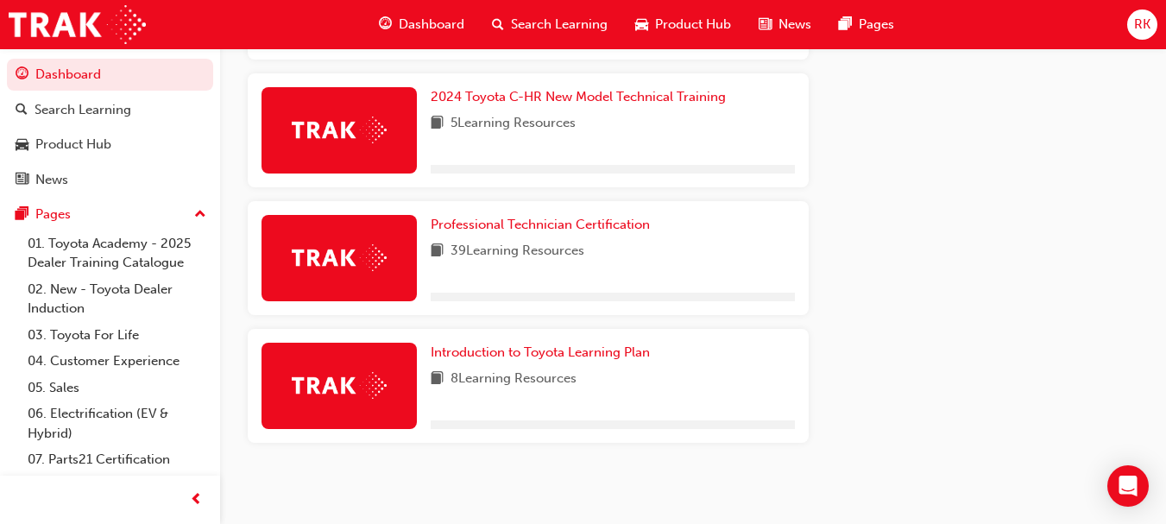
scroll to position [922, 0]
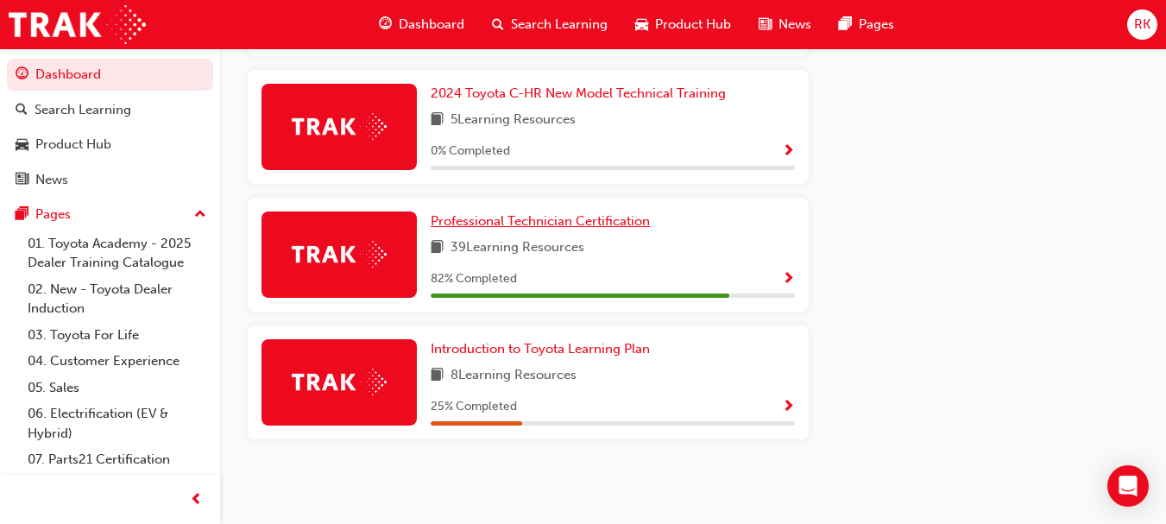
click at [570, 223] on span "Professional Technician Certification" at bounding box center [540, 221] width 219 height 16
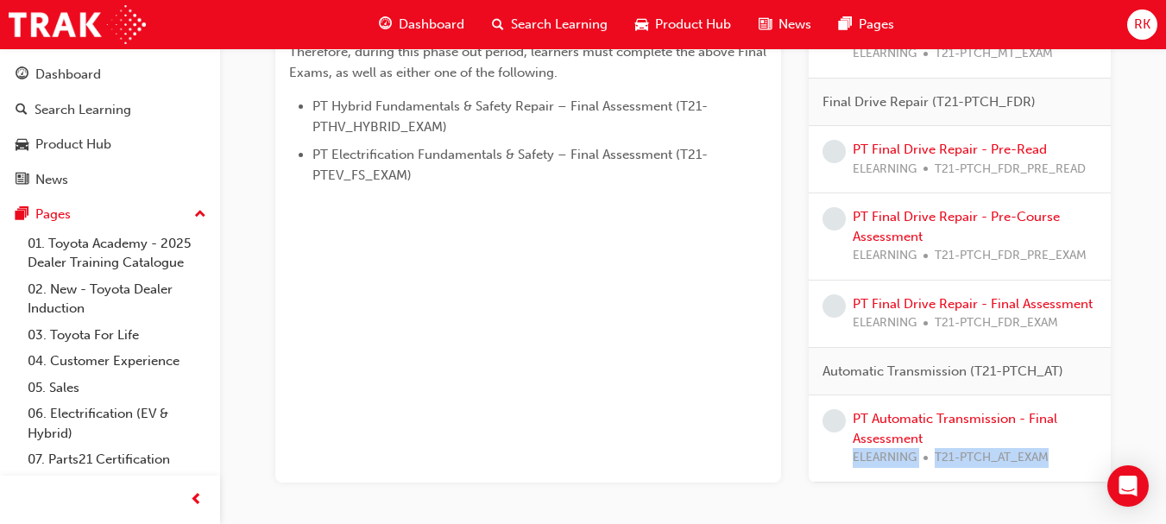
scroll to position [1167, 0]
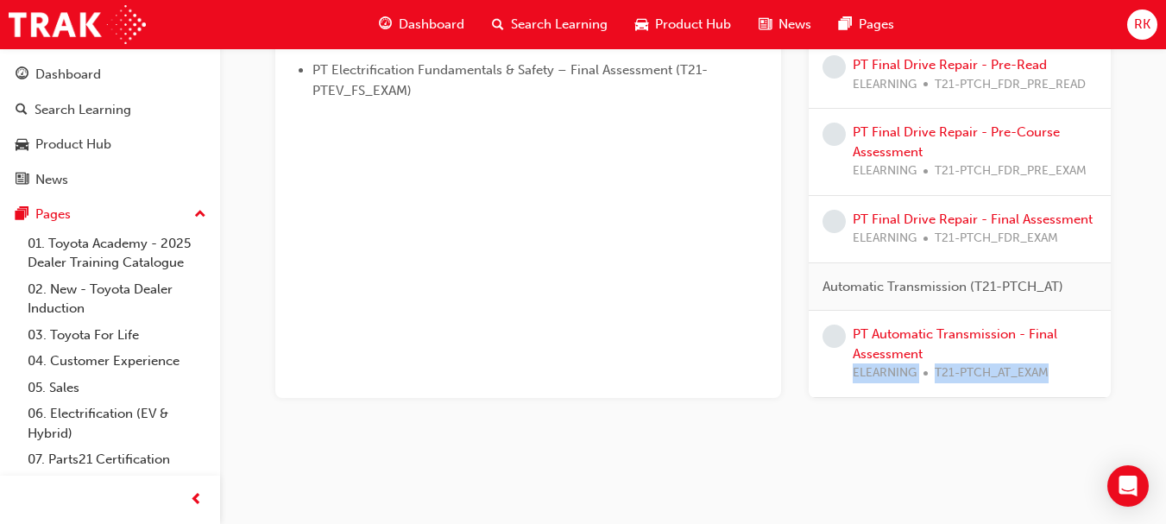
drag, startPoint x: 1147, startPoint y: 444, endPoint x: 1150, endPoint y: 533, distance: 89.0
click at [1004, 337] on link "PT Automatic Transmission - Final Assessment" at bounding box center [955, 343] width 205 height 35
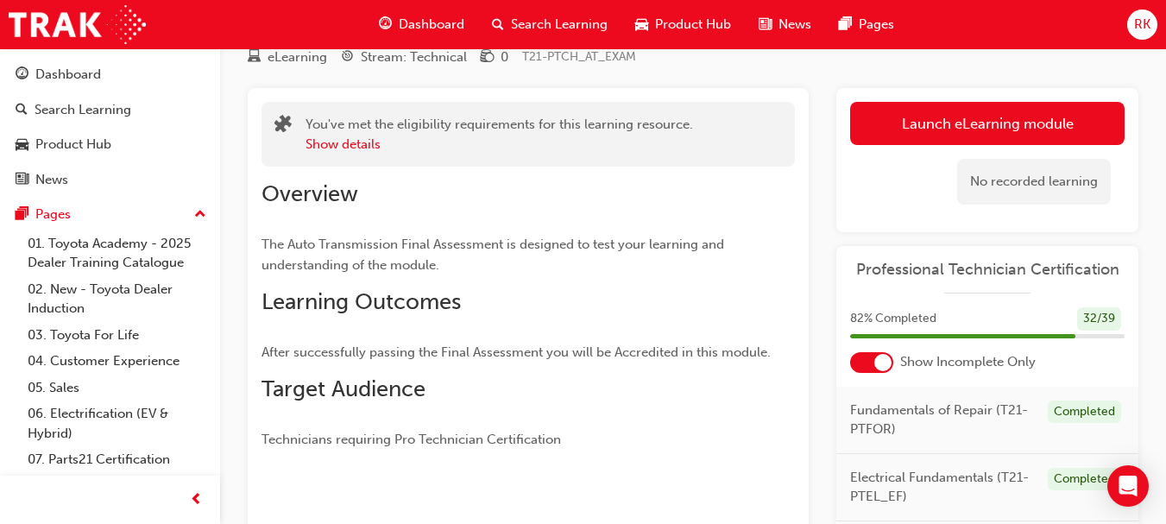
scroll to position [22, 0]
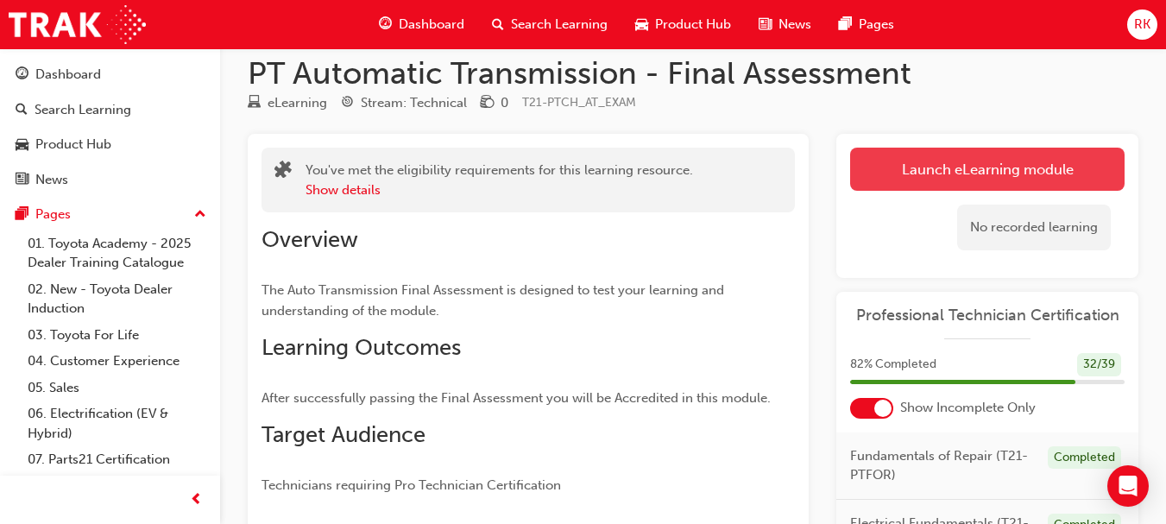
click at [998, 172] on link "Launch eLearning module" at bounding box center [987, 169] width 274 height 43
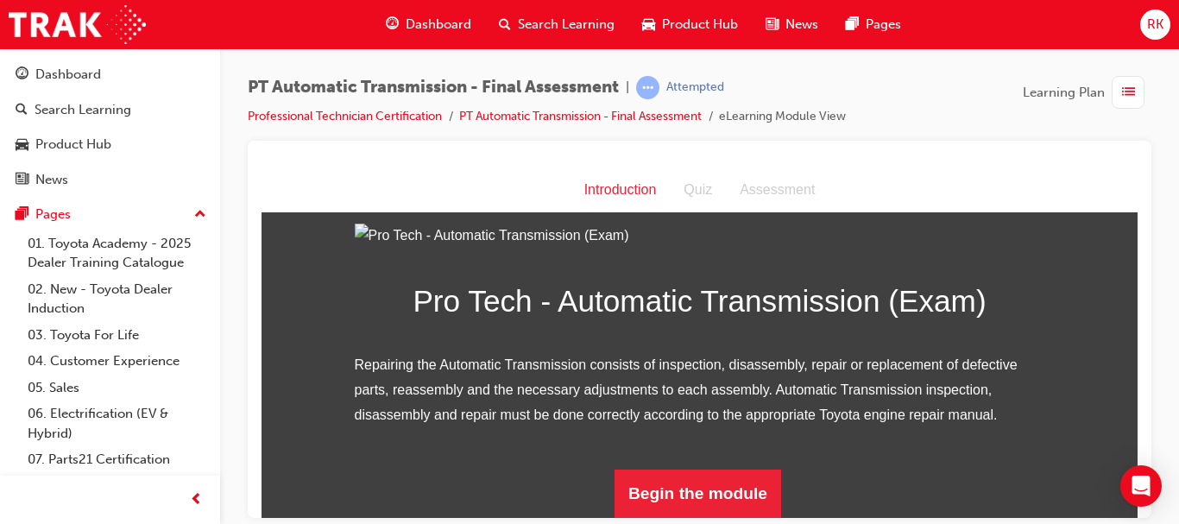
scroll to position [226, 0]
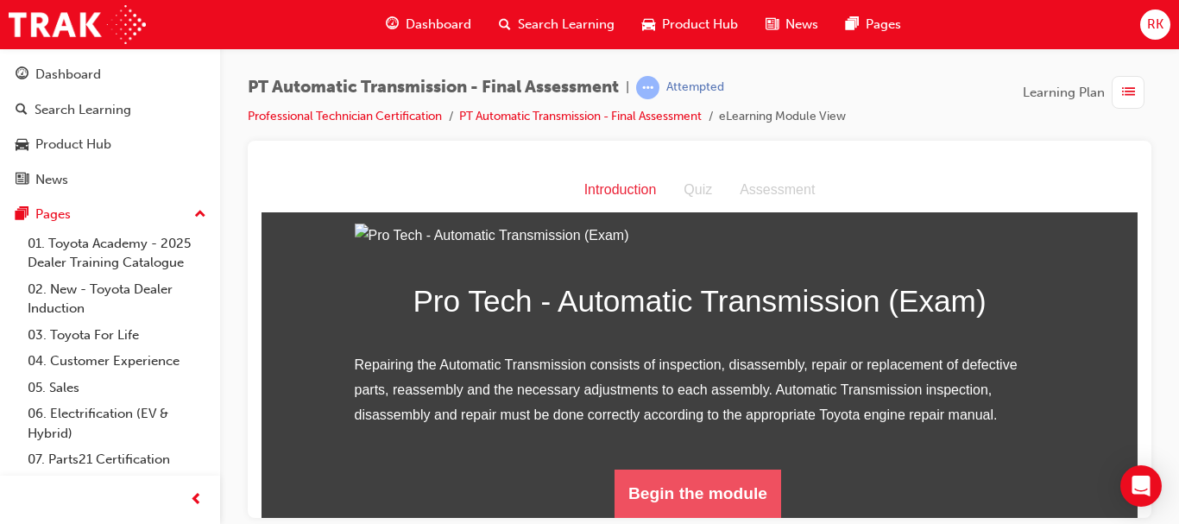
click at [686, 499] on button "Begin the module" at bounding box center [697, 493] width 167 height 48
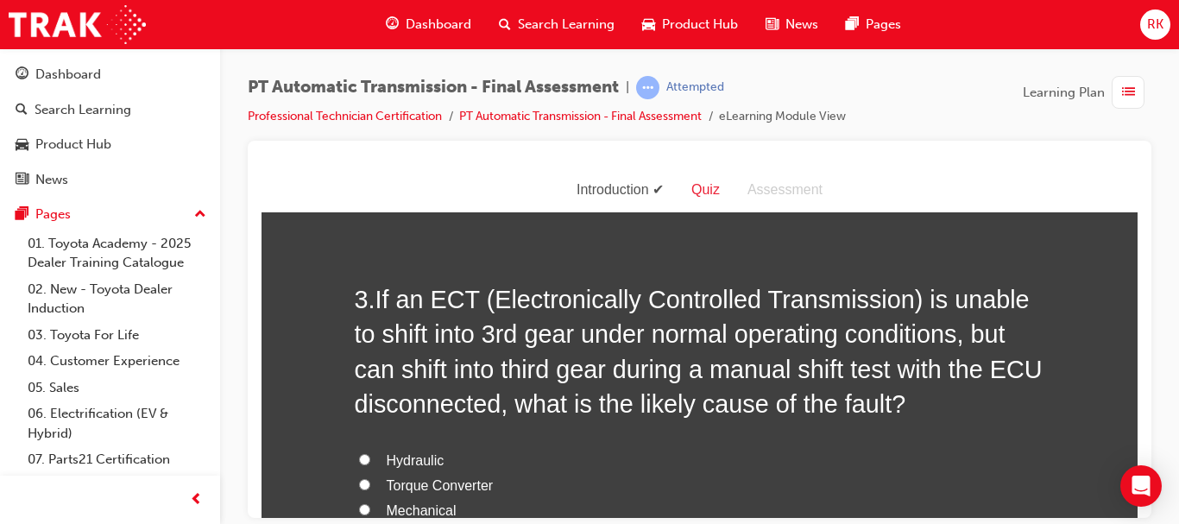
scroll to position [13, 0]
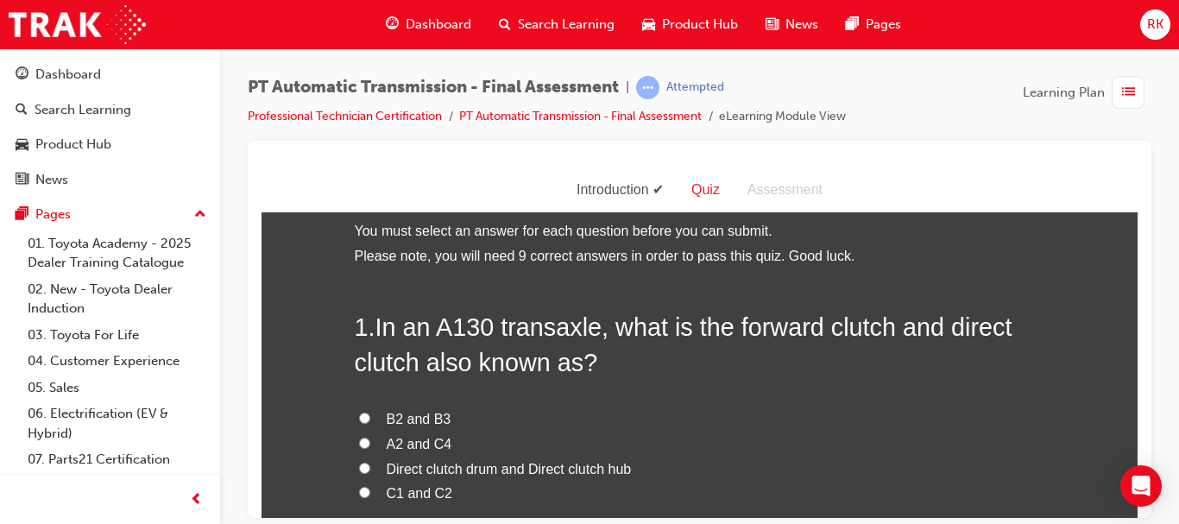
drag, startPoint x: 1132, startPoint y: 193, endPoint x: 1424, endPoint y: 362, distance: 337.2
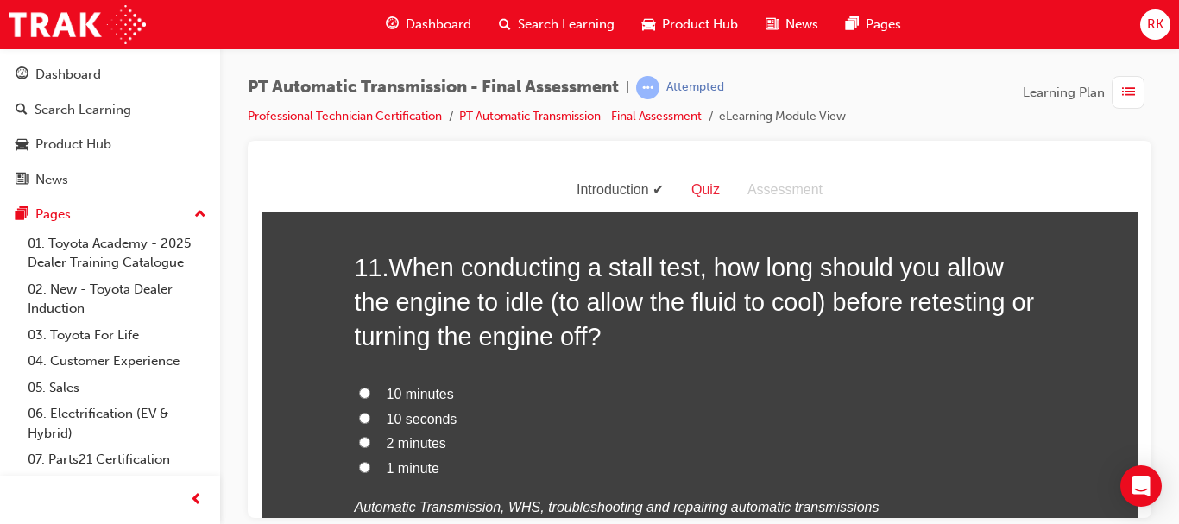
scroll to position [4184, 0]
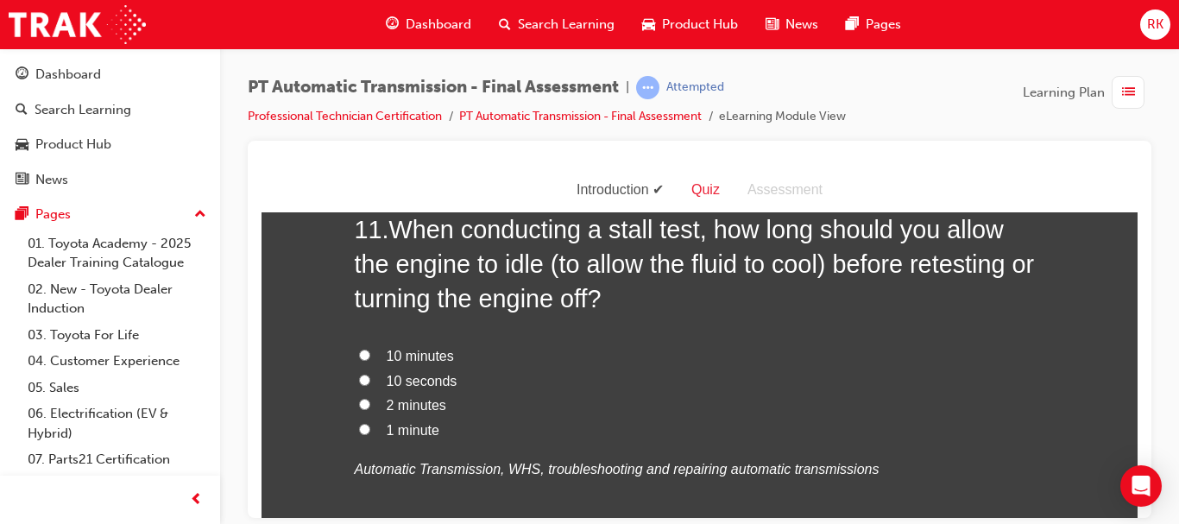
drag, startPoint x: 1130, startPoint y: 444, endPoint x: 1400, endPoint y: 639, distance: 332.5
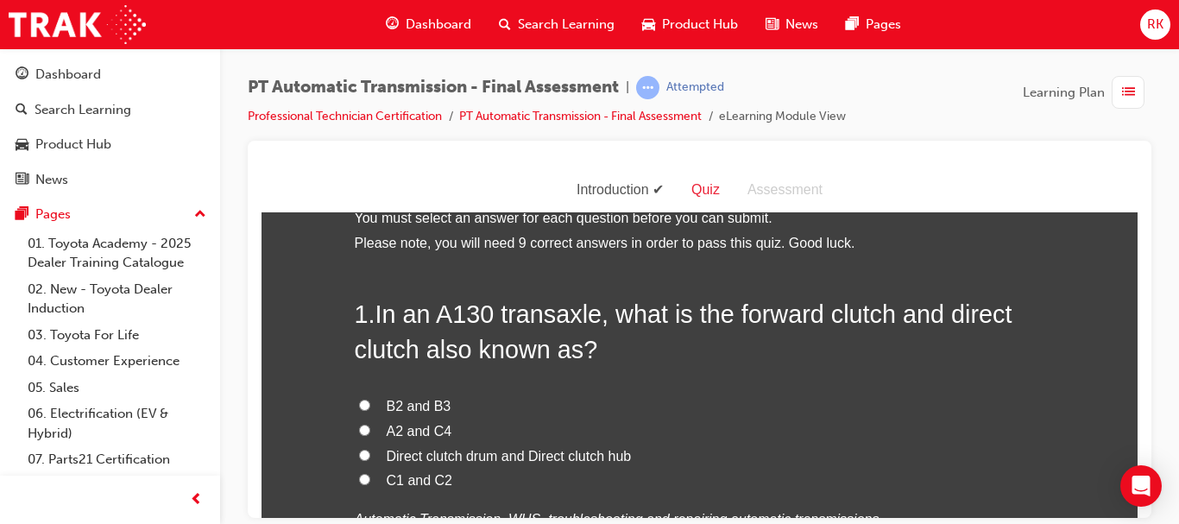
scroll to position [77, 0]
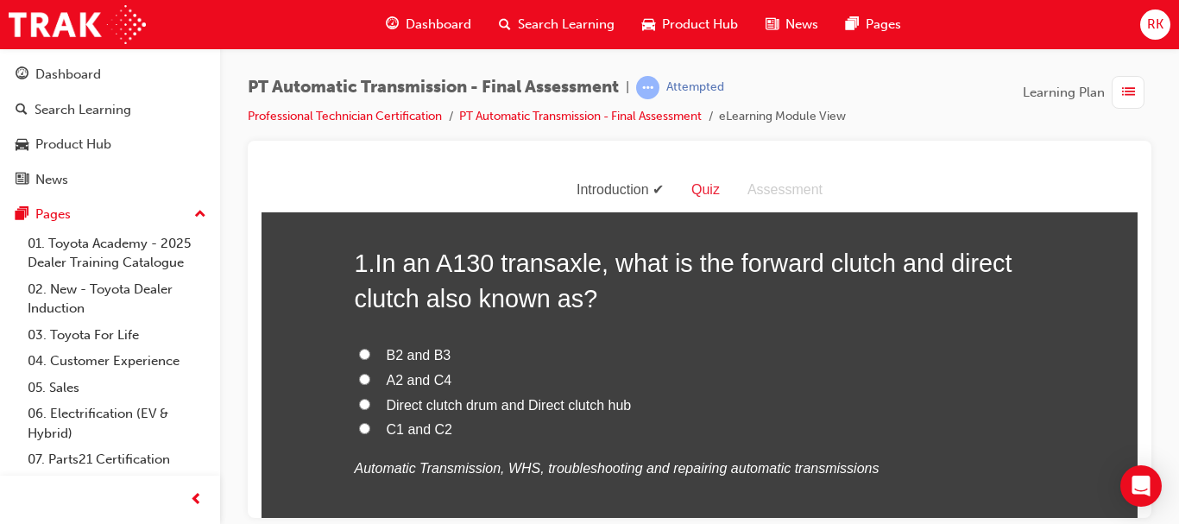
click at [359, 431] on input "C1 and C2" at bounding box center [364, 427] width 11 height 11
radio input "true"
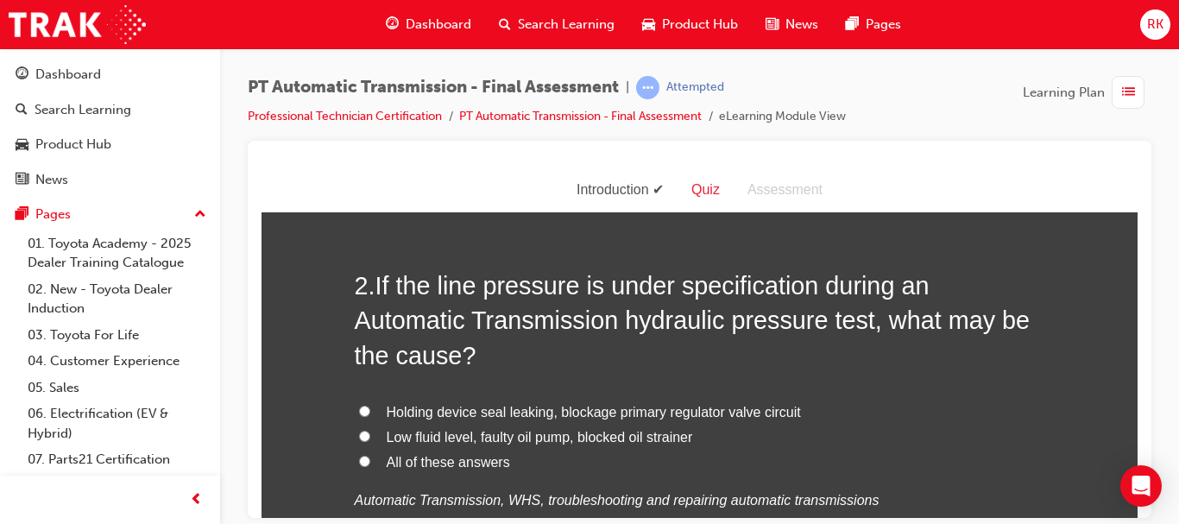
scroll to position [491, 0]
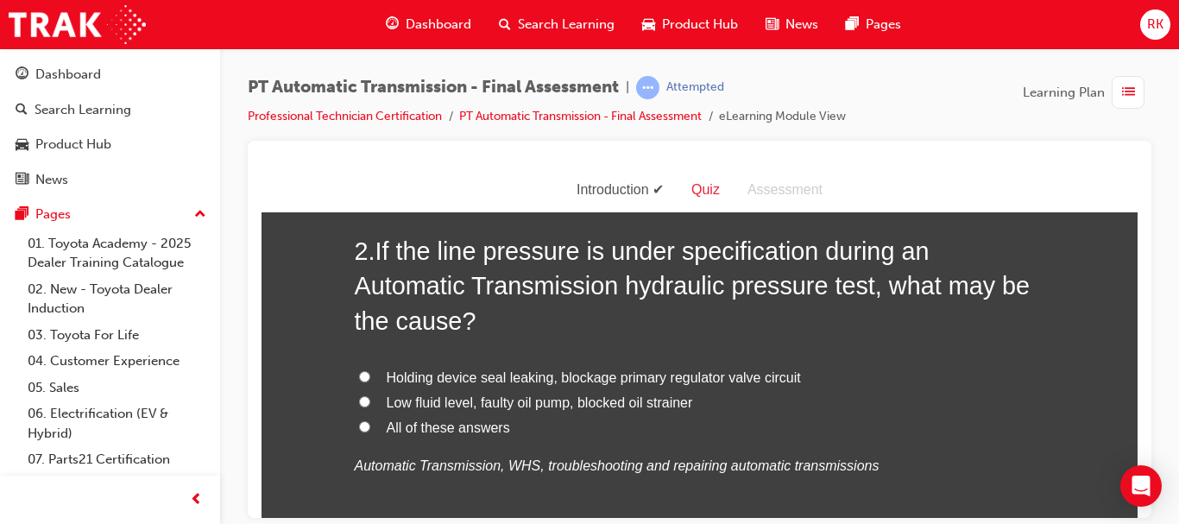
click at [359, 429] on input "All of these answers" at bounding box center [364, 425] width 11 height 11
radio input "true"
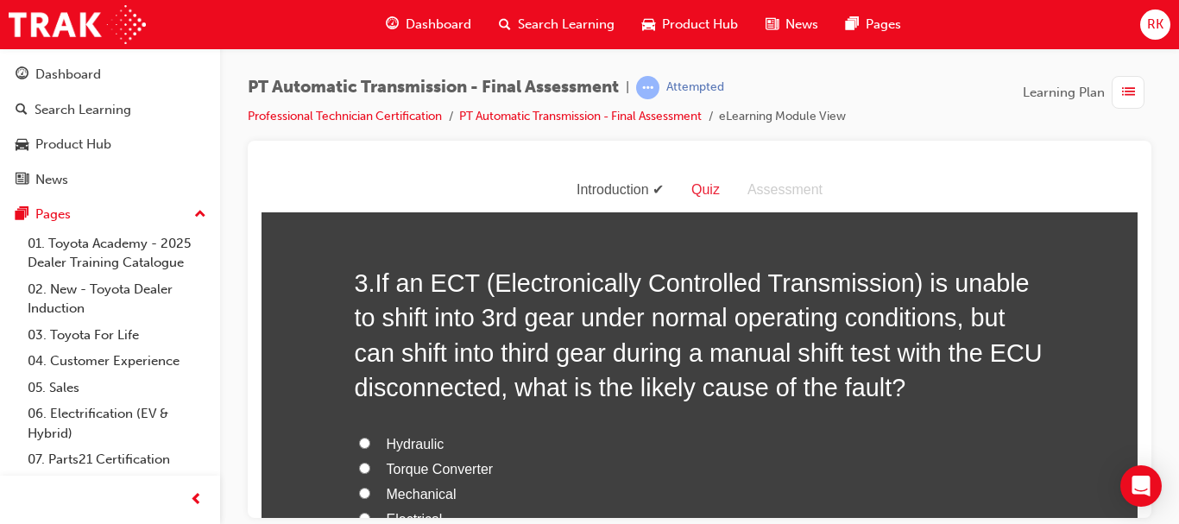
scroll to position [905, 0]
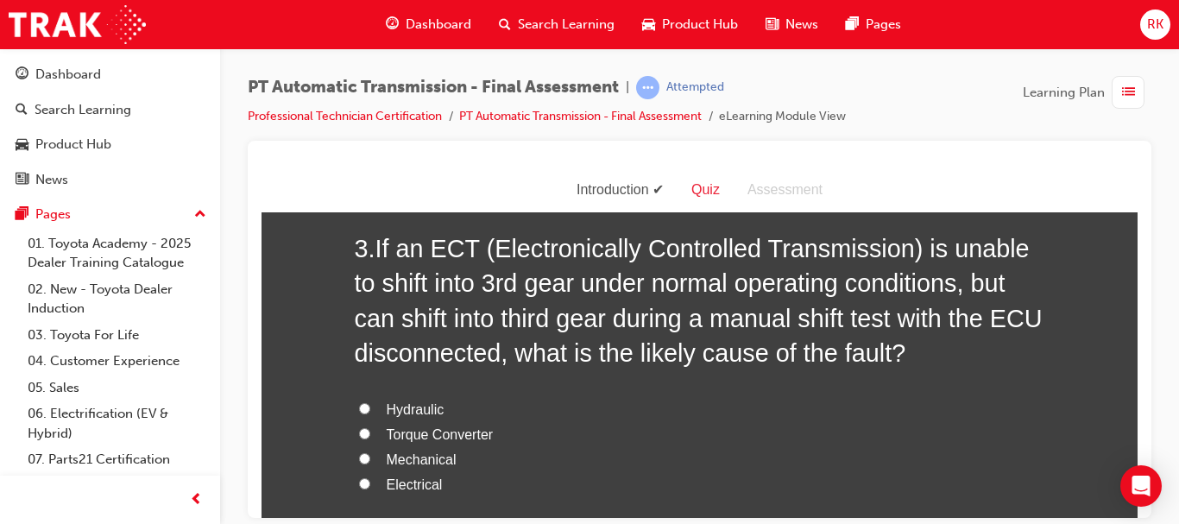
click at [362, 482] on input "Electrical" at bounding box center [364, 482] width 11 height 11
radio input "true"
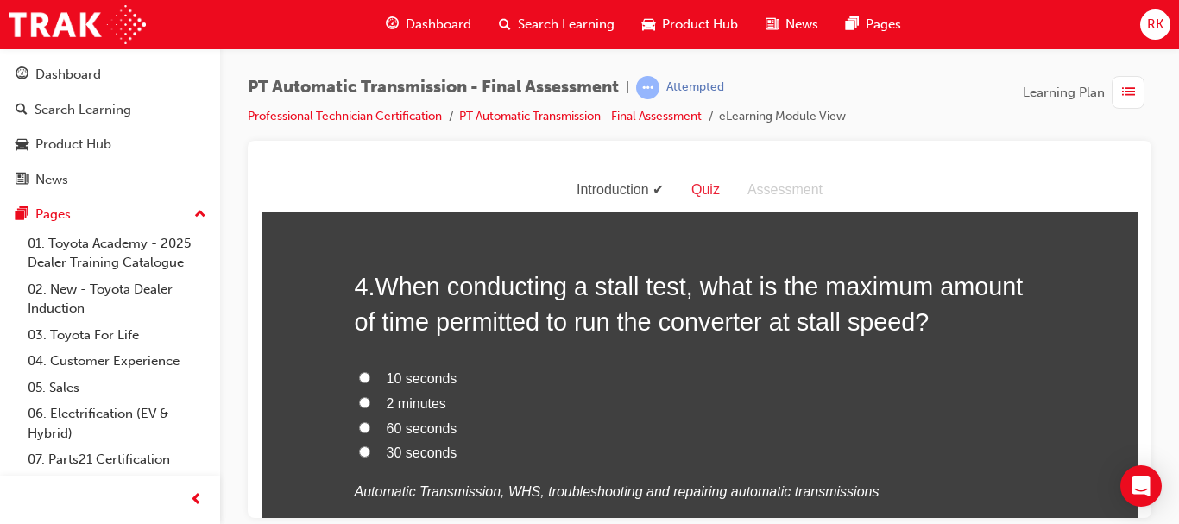
scroll to position [1377, 0]
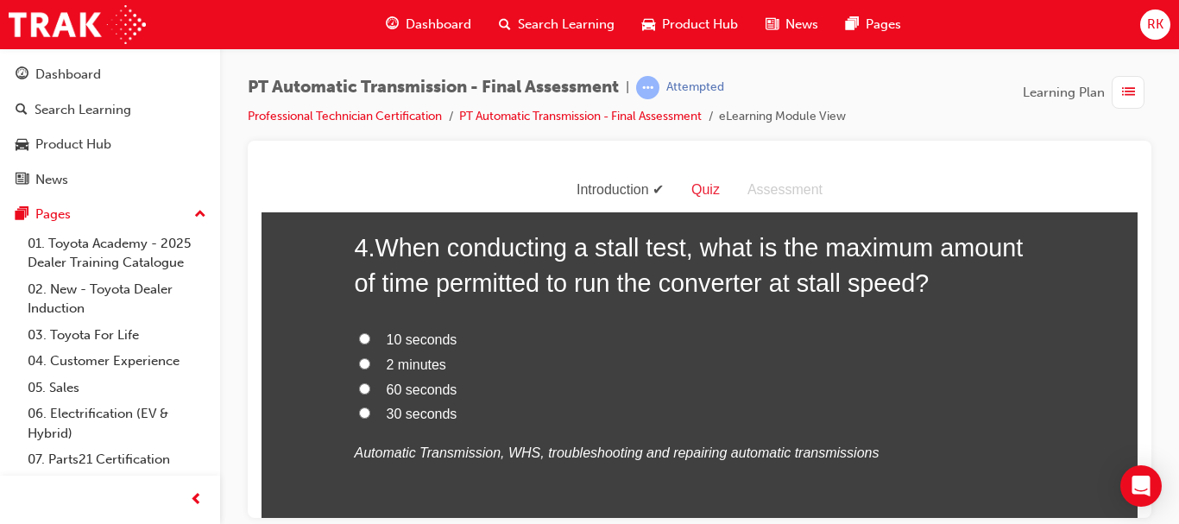
click at [359, 333] on input "10 seconds" at bounding box center [364, 337] width 11 height 11
radio input "true"
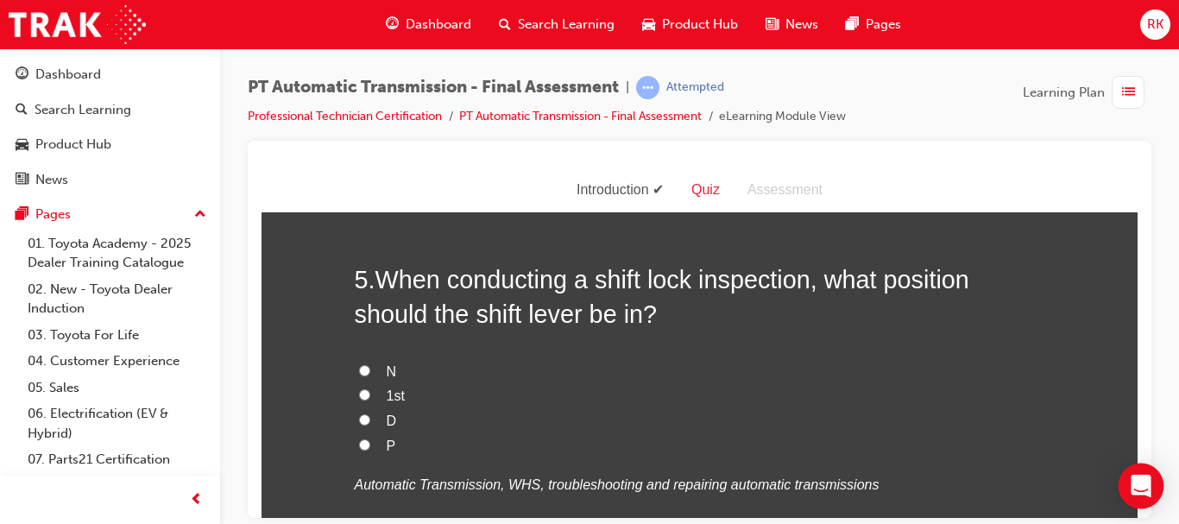
scroll to position [1757, 0]
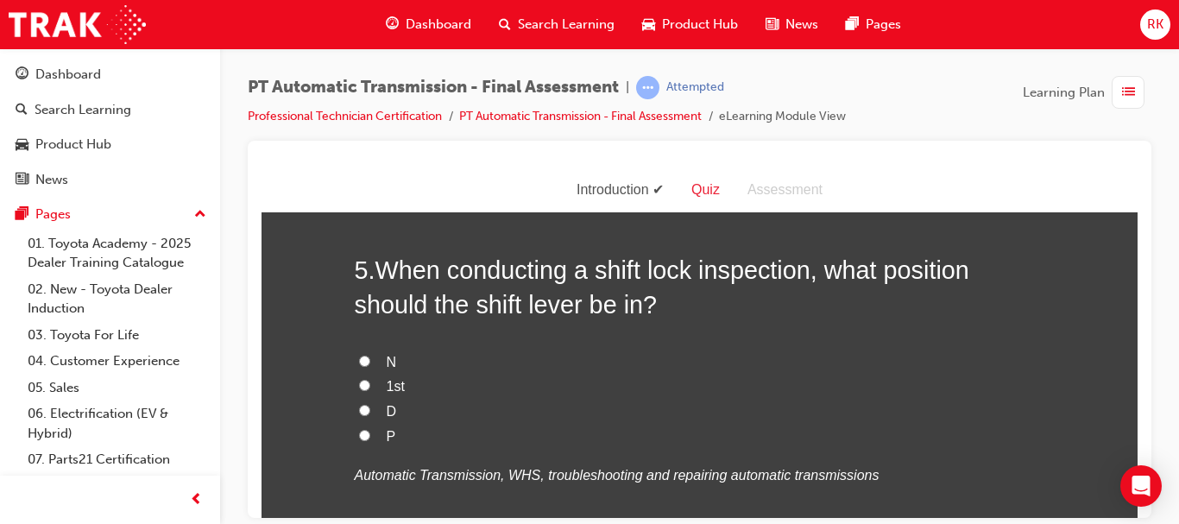
click at [359, 438] on input "P" at bounding box center [364, 434] width 11 height 11
radio input "true"
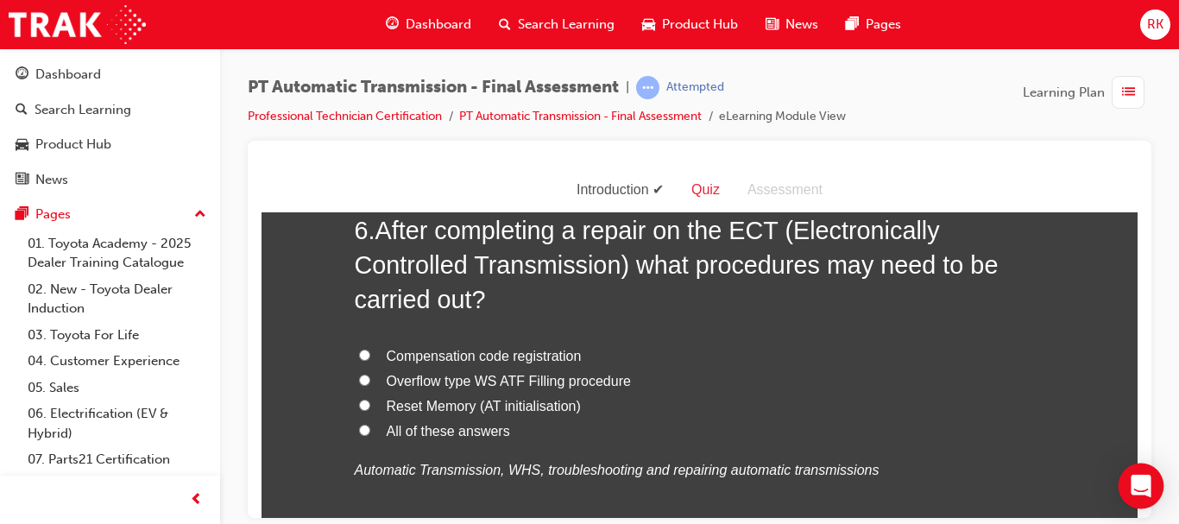
scroll to position [2206, 0]
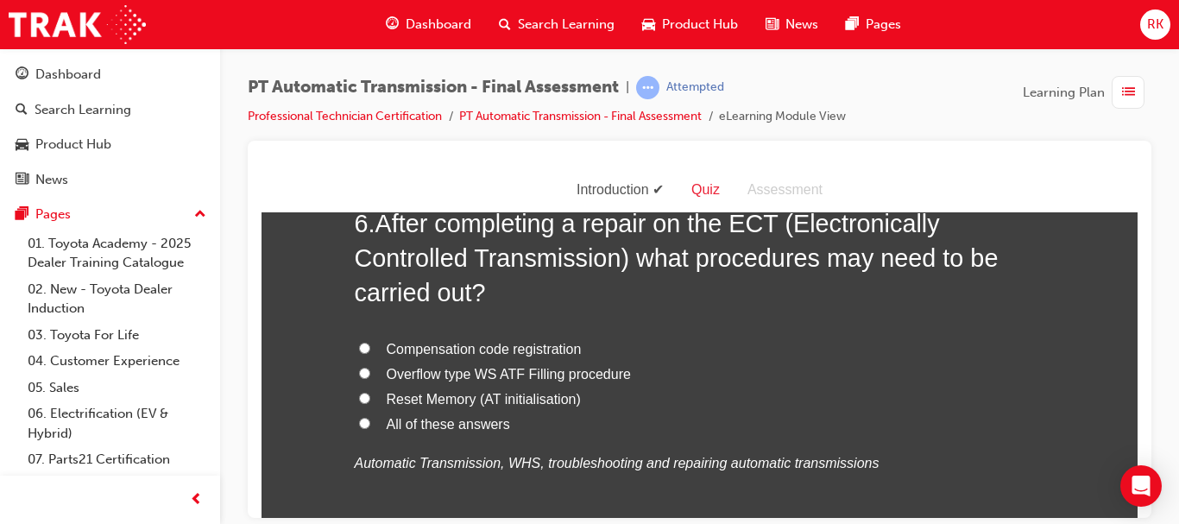
click at [359, 424] on input "All of these answers" at bounding box center [364, 422] width 11 height 11
radio input "true"
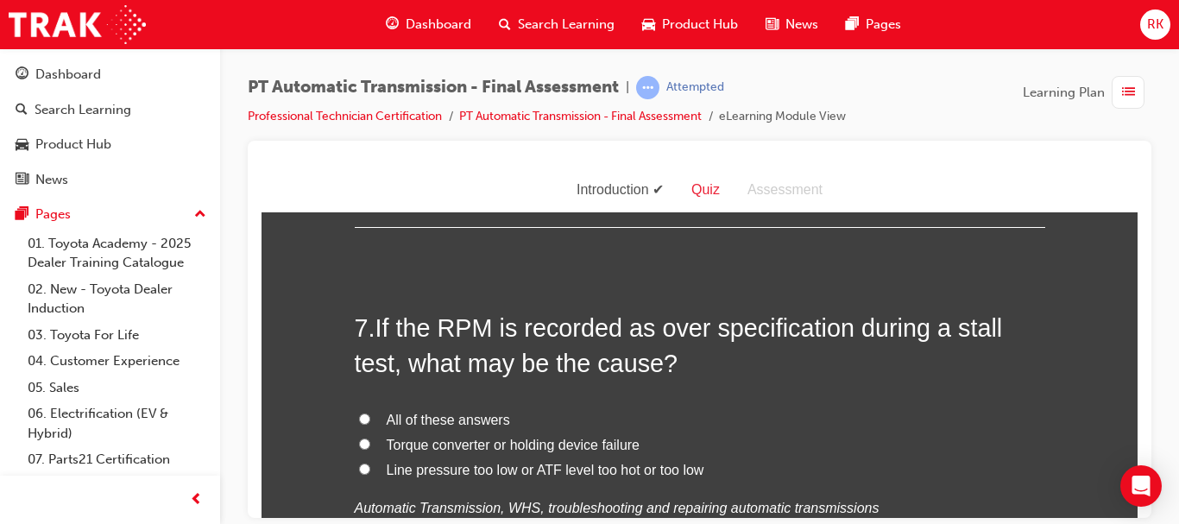
scroll to position [2601, 0]
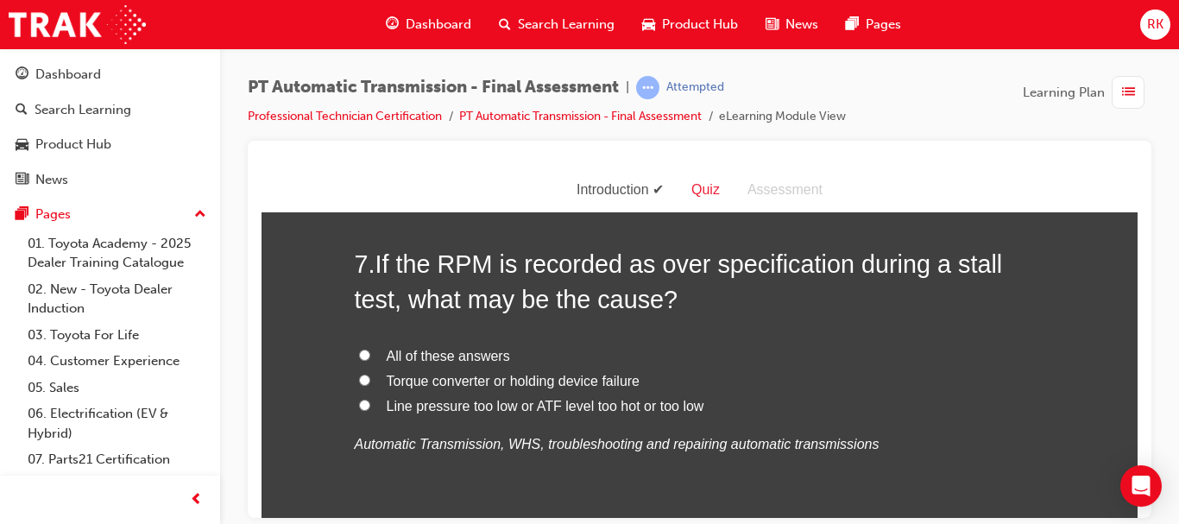
click at [359, 408] on input "Line pressure too low or ATF level too hot or too low" at bounding box center [364, 404] width 11 height 11
radio input "true"
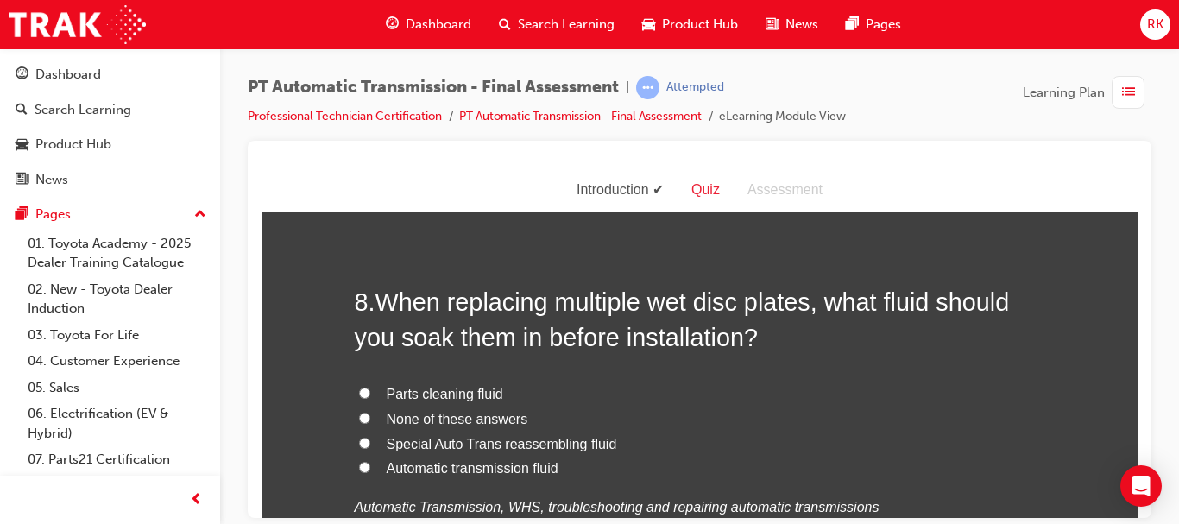
scroll to position [2946, 0]
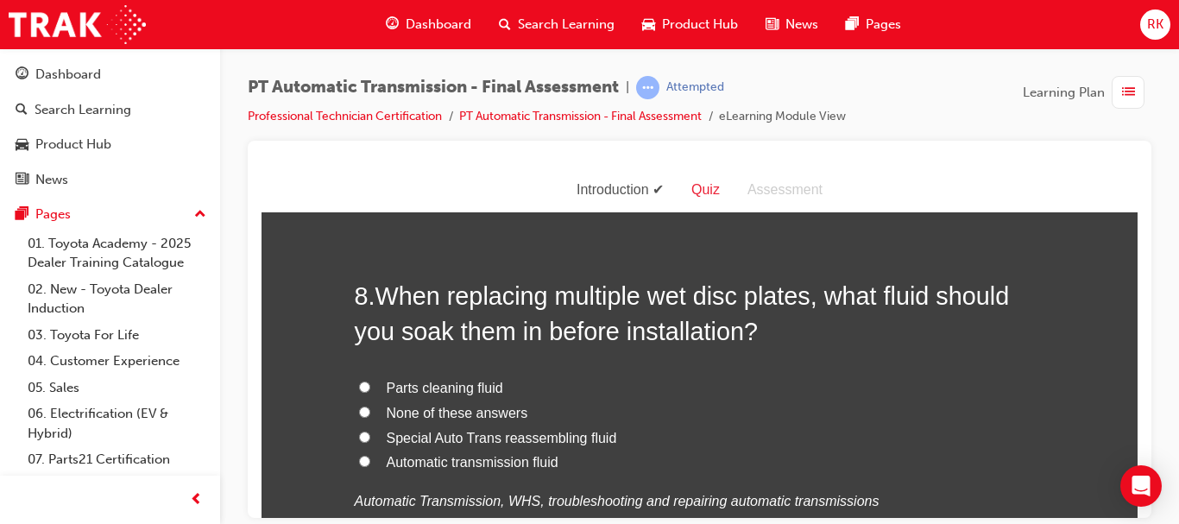
click at [359, 461] on input "Automatic transmission fluid" at bounding box center [364, 460] width 11 height 11
radio input "true"
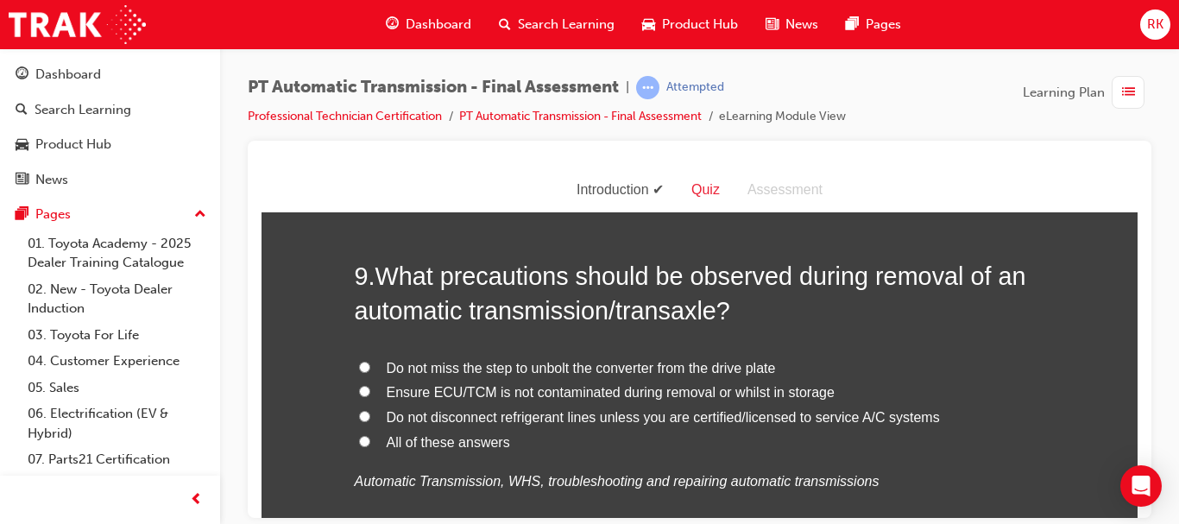
scroll to position [3395, 0]
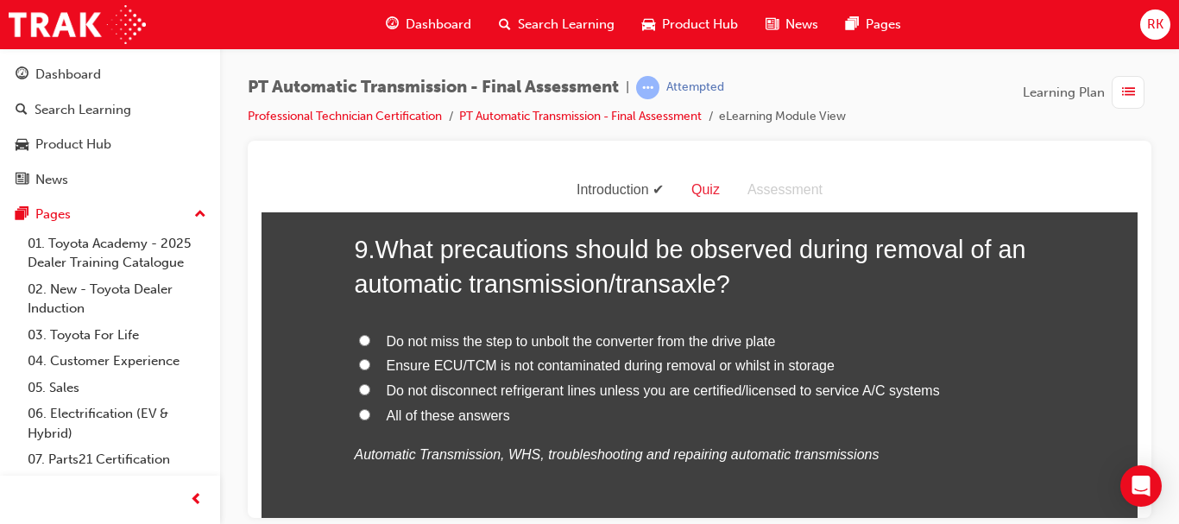
click at [359, 413] on input "All of these answers" at bounding box center [364, 413] width 11 height 11
radio input "true"
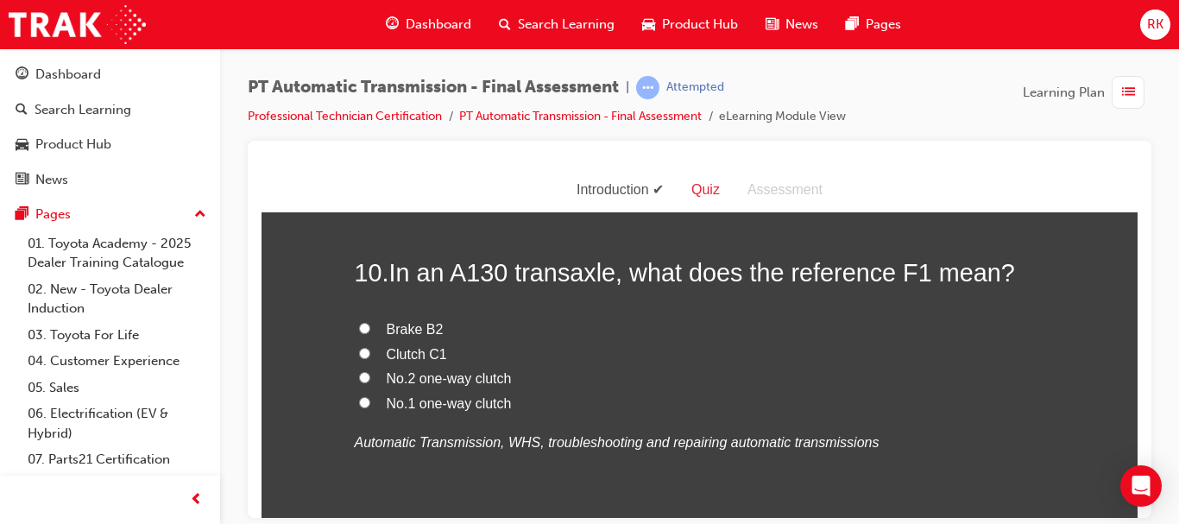
scroll to position [3775, 0]
click at [359, 404] on input "No.1 one-way clutch" at bounding box center [364, 400] width 11 height 11
radio input "true"
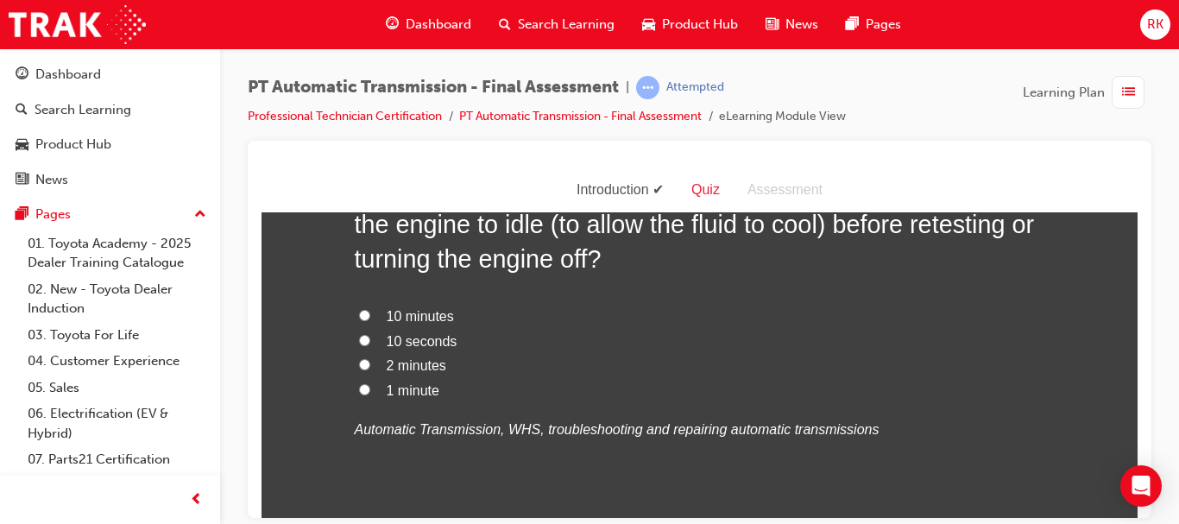
scroll to position [4258, 0]
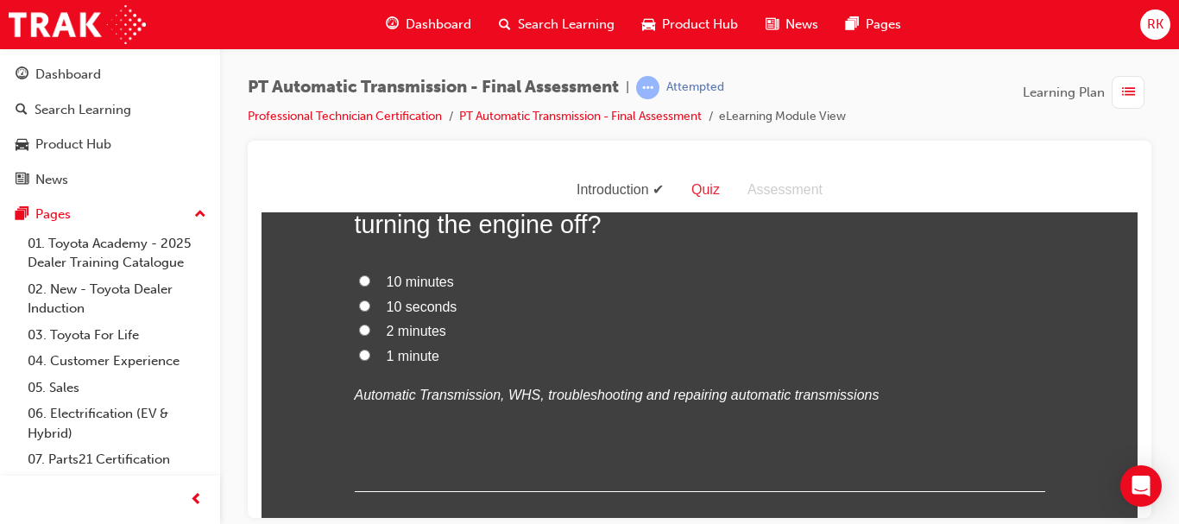
click at [359, 354] on input "1 minute" at bounding box center [364, 354] width 11 height 11
radio input "true"
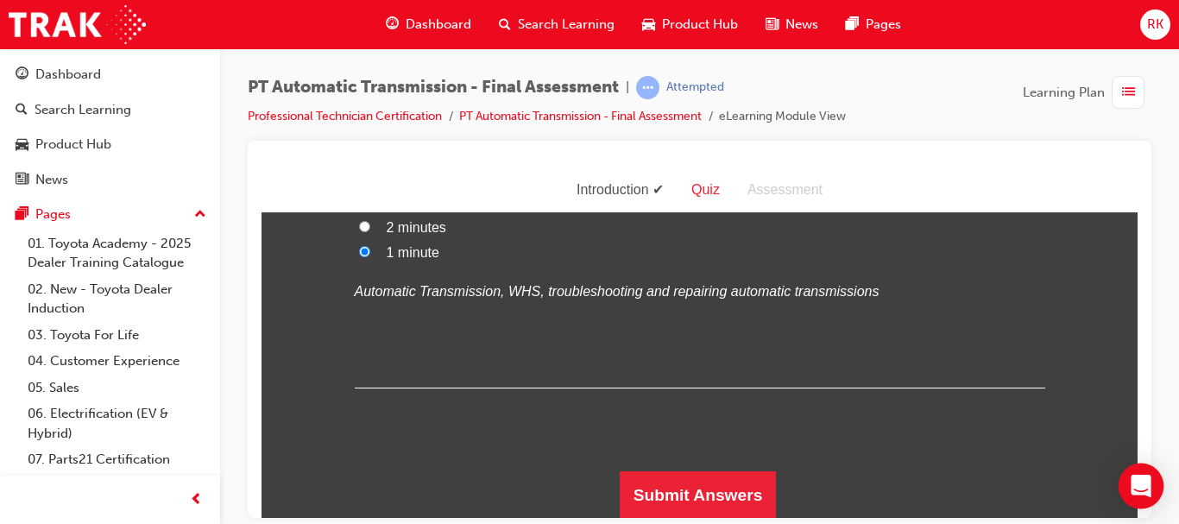
scroll to position [4362, 0]
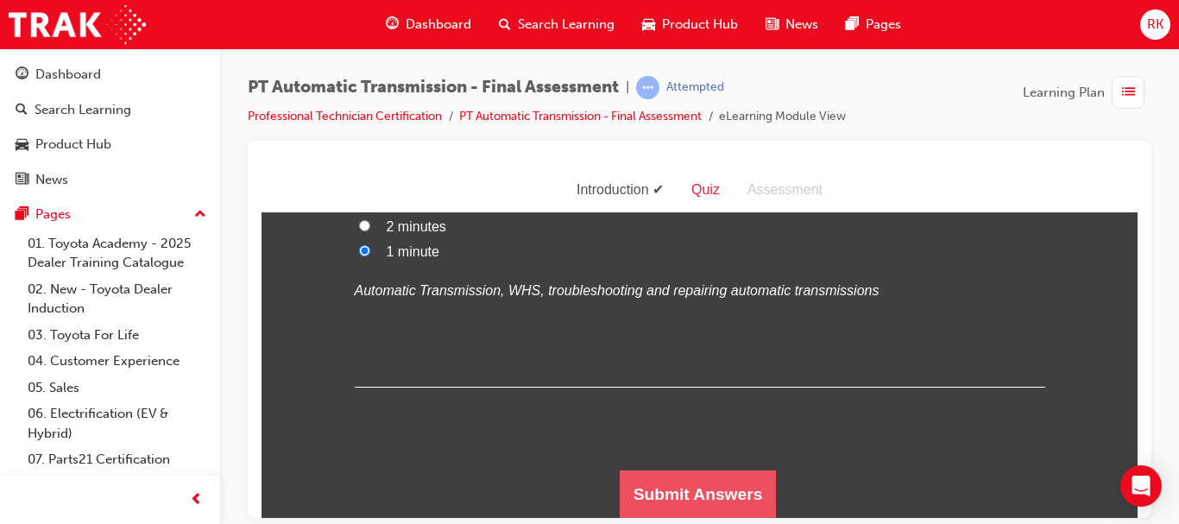
click at [669, 486] on button "Submit Answers" at bounding box center [698, 493] width 157 height 48
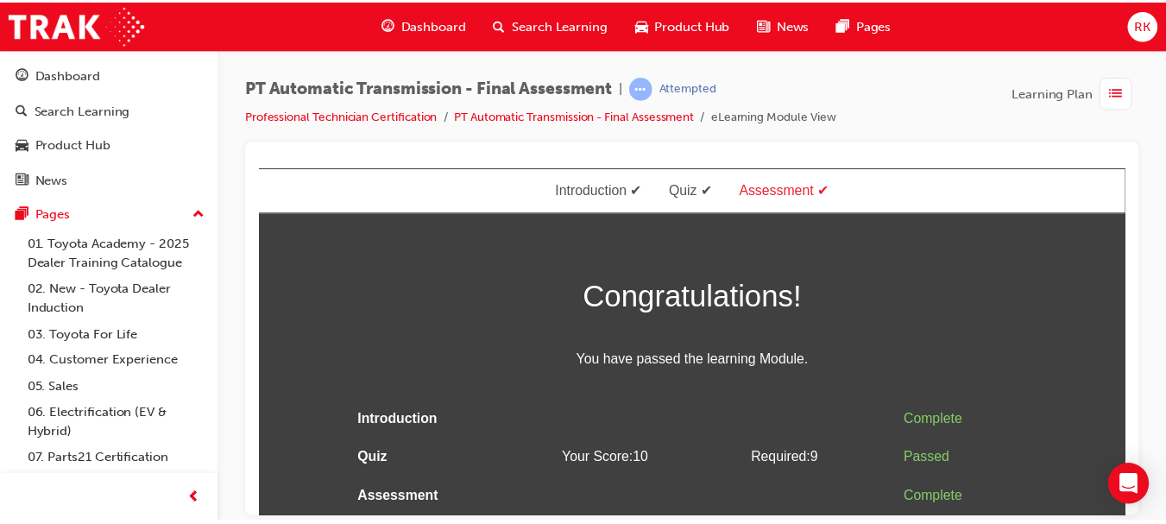
scroll to position [0, 0]
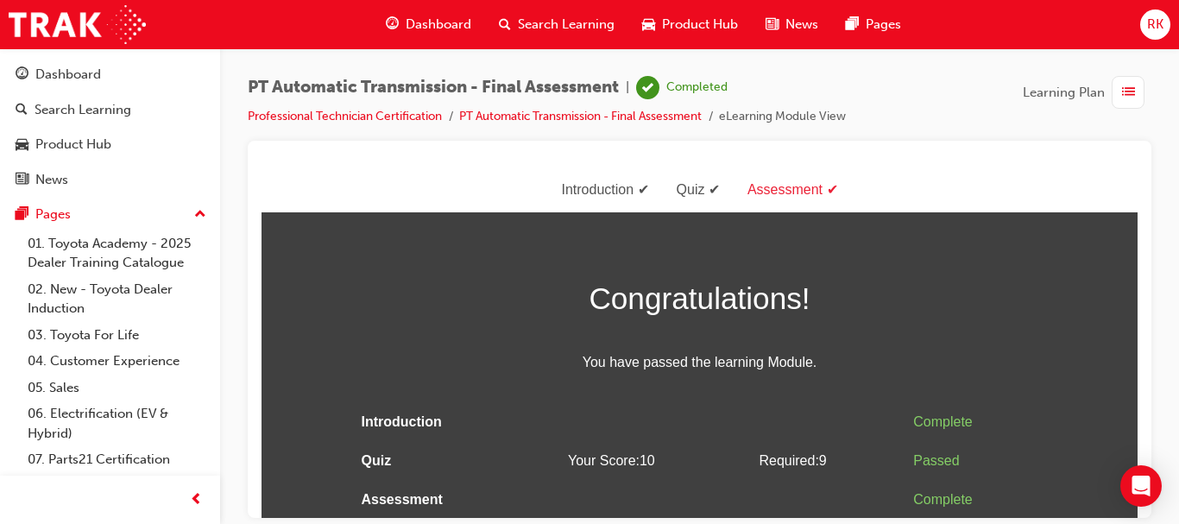
click at [433, 22] on span "Dashboard" at bounding box center [439, 25] width 66 height 20
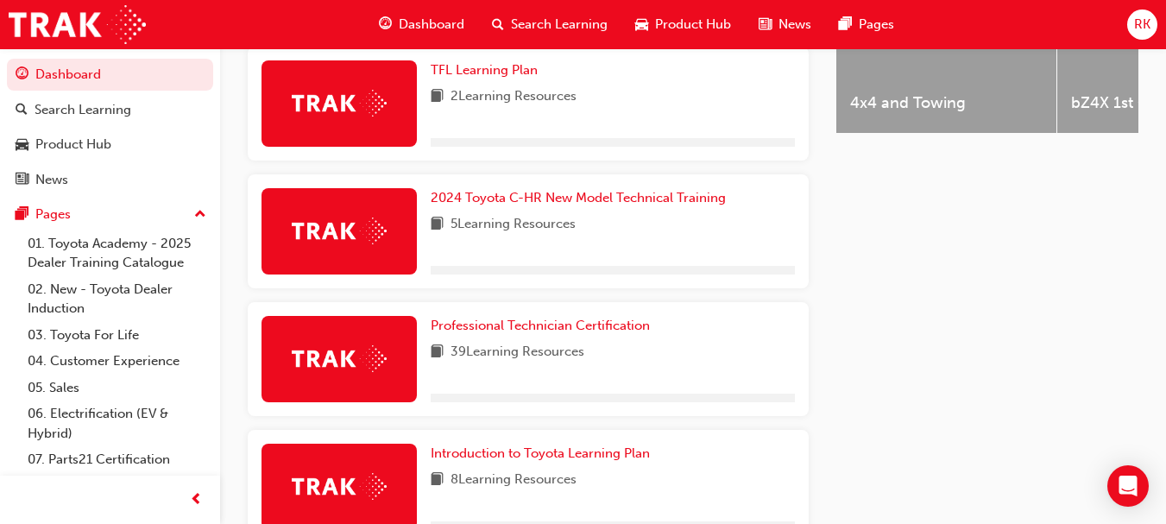
scroll to position [922, 0]
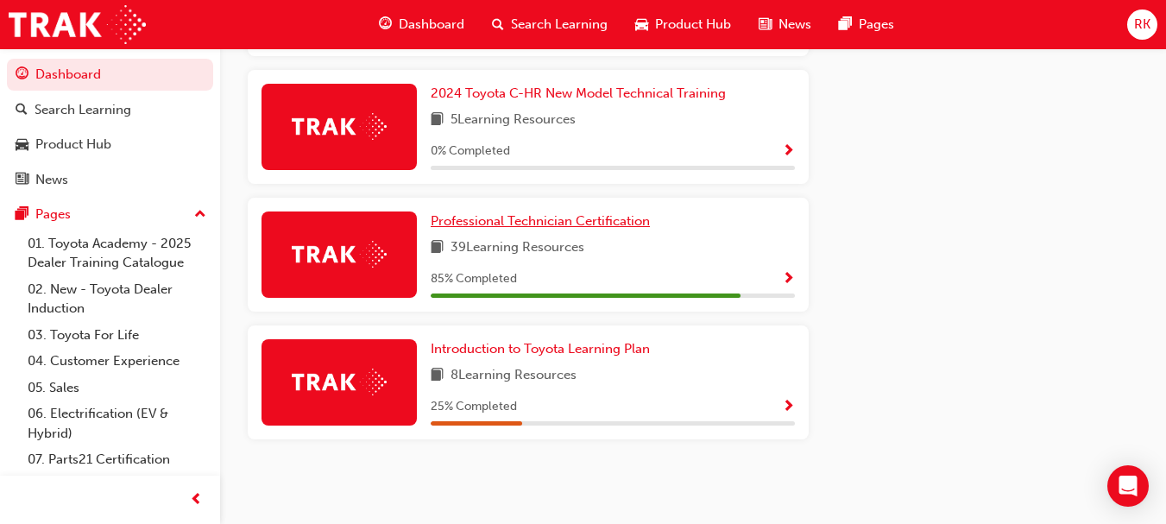
click at [592, 218] on span "Professional Technician Certification" at bounding box center [540, 221] width 219 height 16
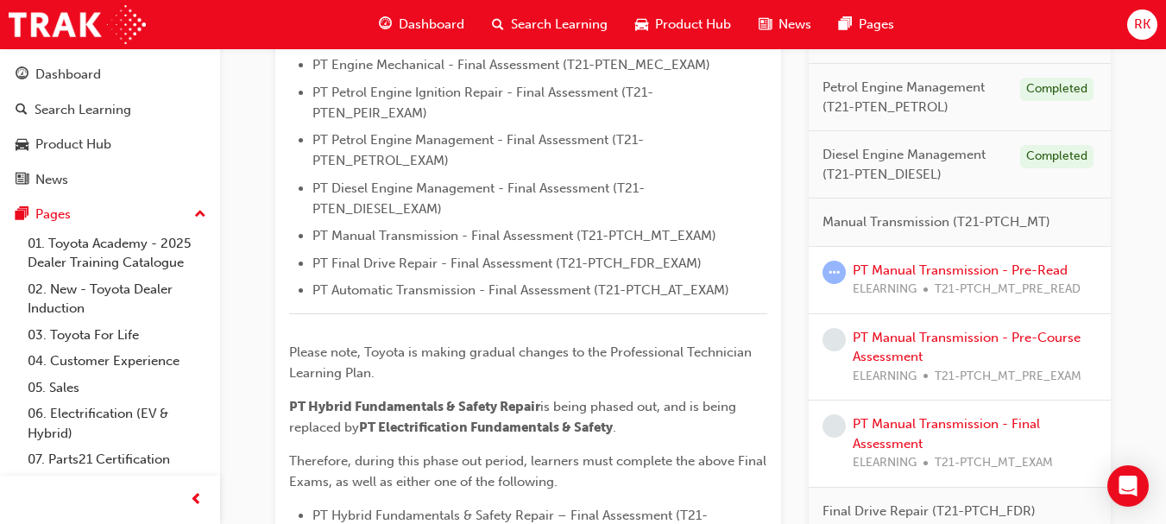
scroll to position [653, 0]
